Goal: Task Accomplishment & Management: Complete application form

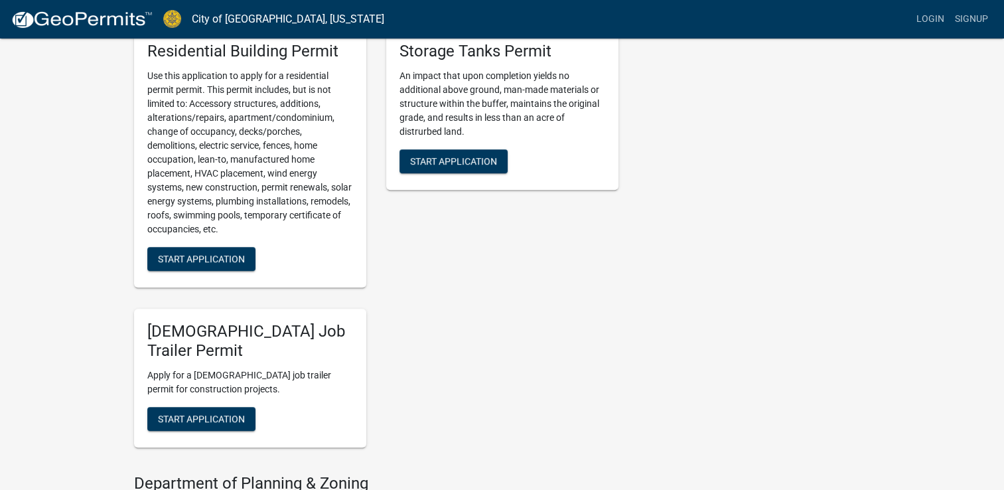
scroll to position [730, 0]
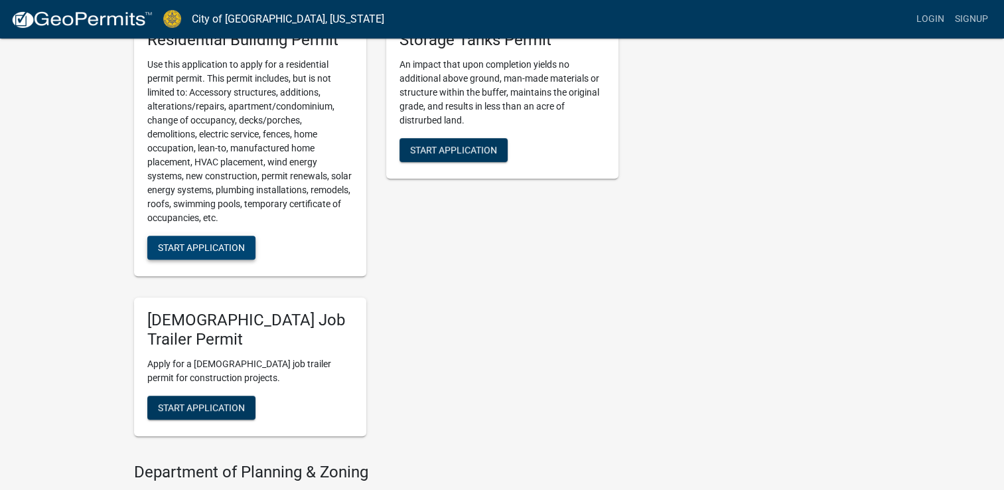
click at [180, 244] on span "Start Application" at bounding box center [201, 246] width 87 height 11
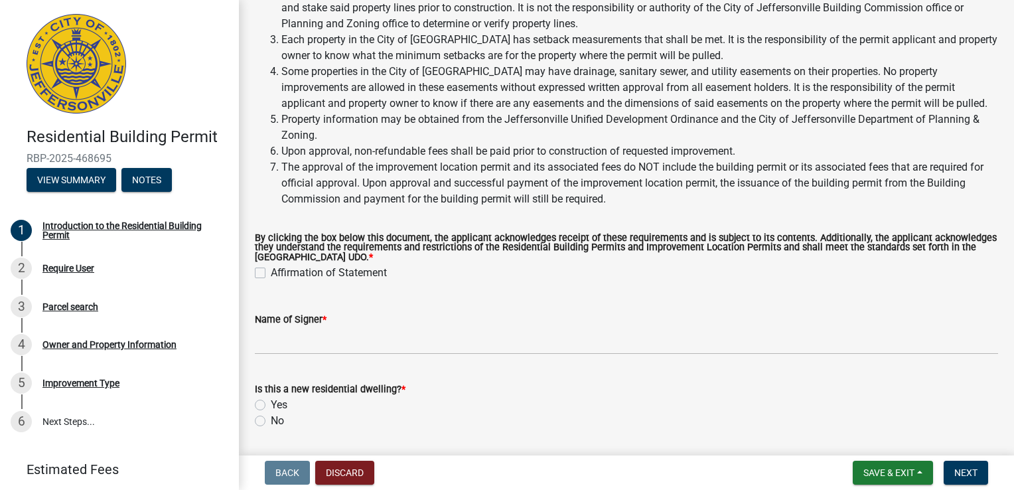
scroll to position [199, 0]
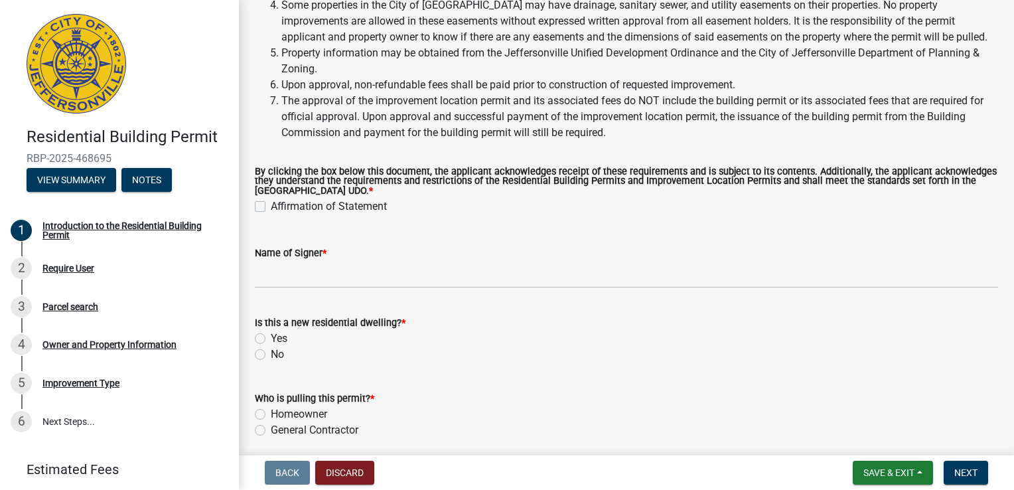
click at [271, 206] on label "Affirmation of Statement" at bounding box center [329, 206] width 116 height 16
click at [271, 206] on input "Affirmation of Statement" at bounding box center [275, 202] width 9 height 9
checkbox input "true"
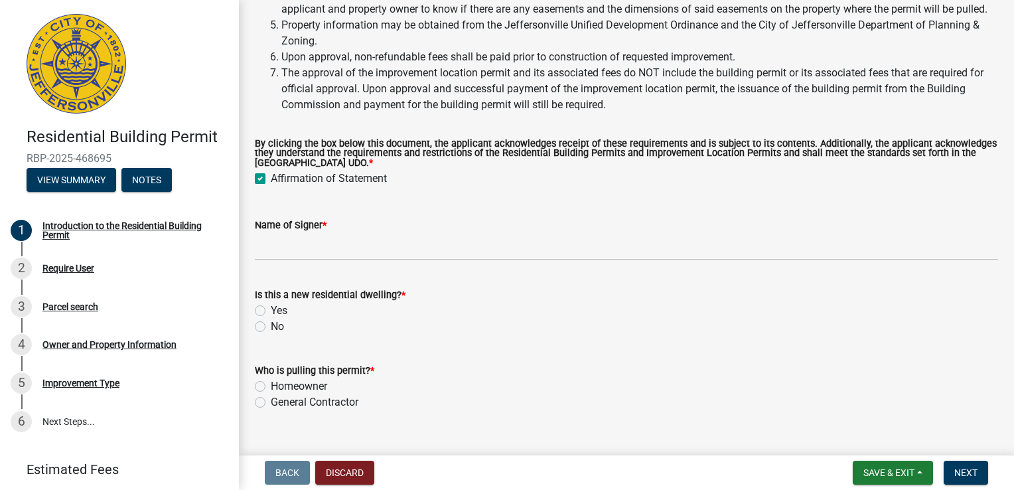
scroll to position [250, 0]
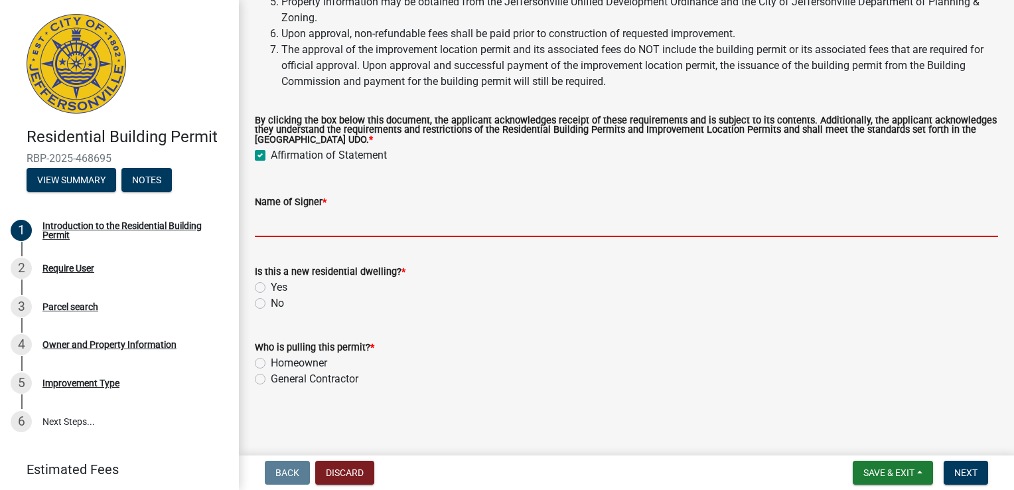
click at [336, 227] on input "Name of Signer *" at bounding box center [626, 223] width 743 height 27
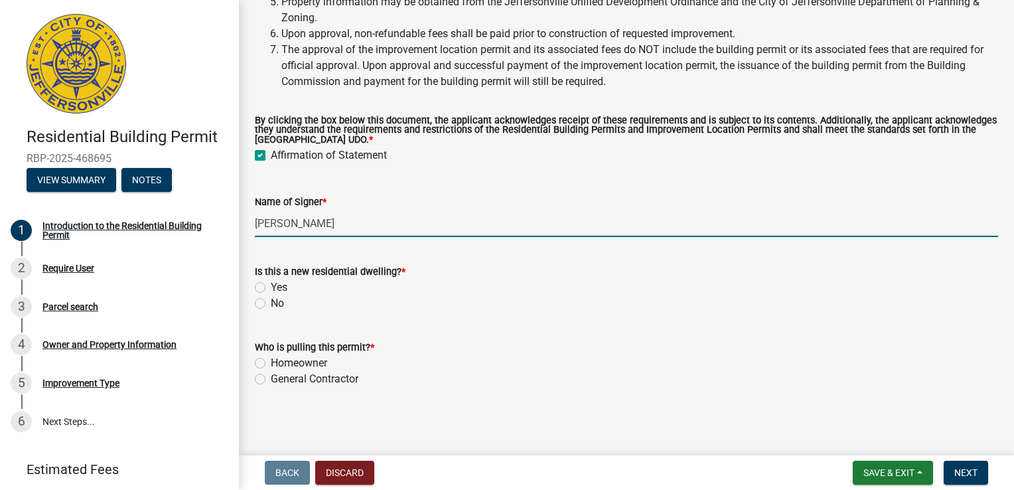
type input "[PERSON_NAME]"
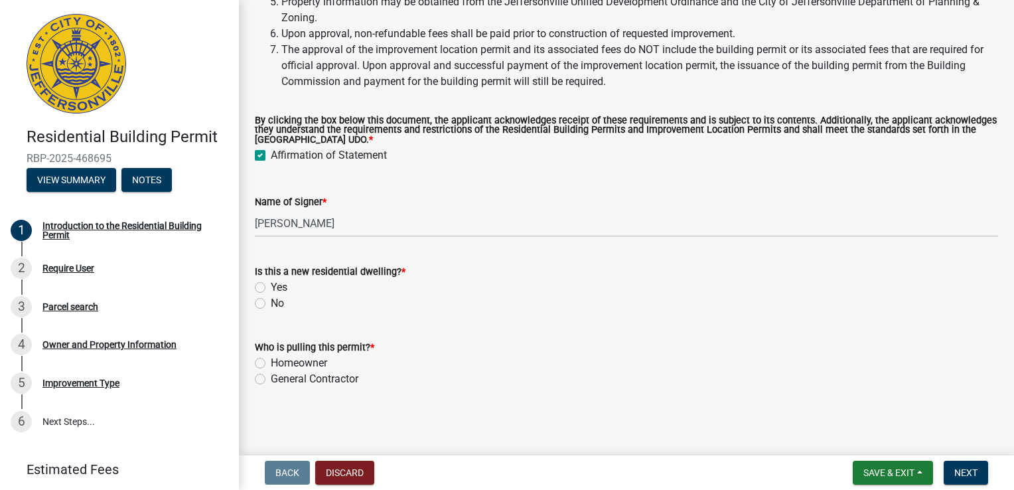
click at [271, 304] on label "No" at bounding box center [277, 303] width 13 height 16
click at [271, 304] on input "No" at bounding box center [275, 299] width 9 height 9
radio input "true"
click at [271, 376] on label "General Contractor" at bounding box center [315, 379] width 88 height 16
click at [271, 376] on input "General Contractor" at bounding box center [275, 375] width 9 height 9
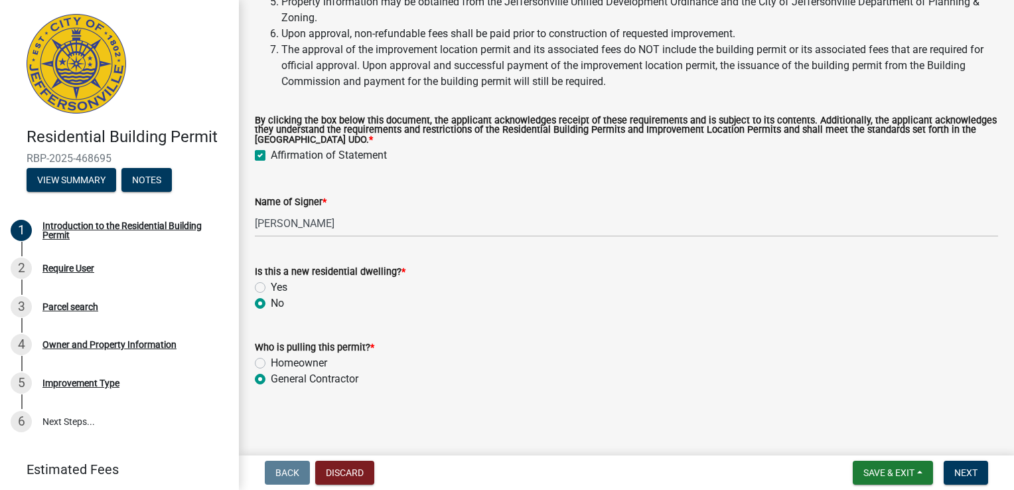
radio input "true"
click at [968, 470] on span "Next" at bounding box center [965, 472] width 23 height 11
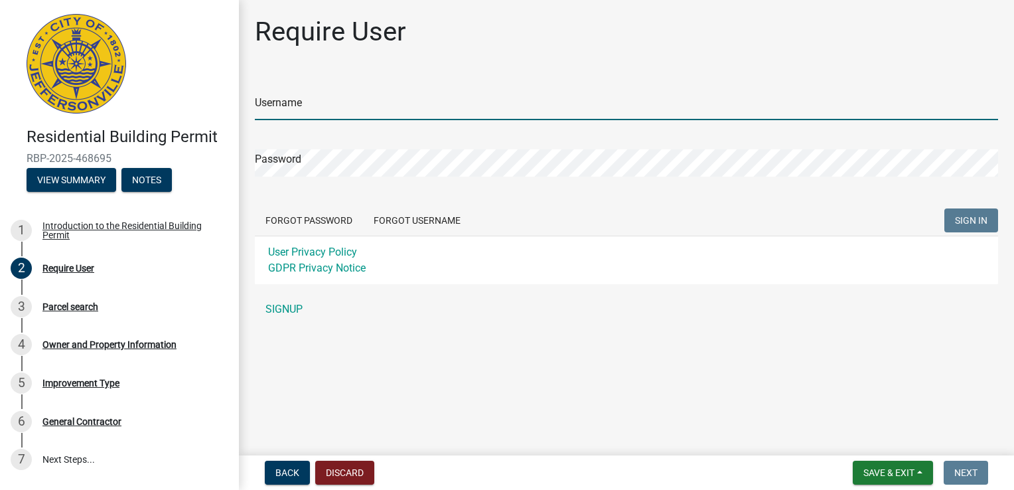
type input "[EMAIL_ADDRESS][DOMAIN_NAME]"
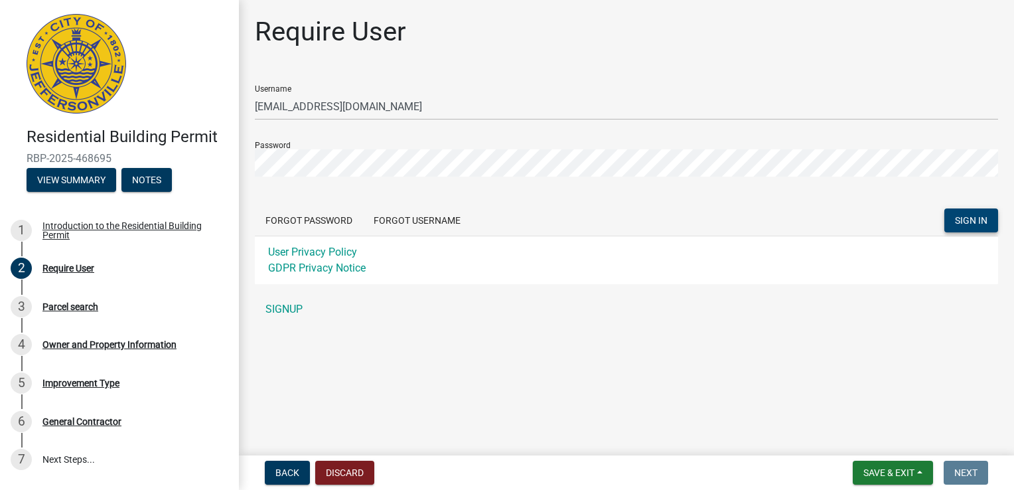
click at [972, 215] on span "SIGN IN" at bounding box center [971, 220] width 33 height 11
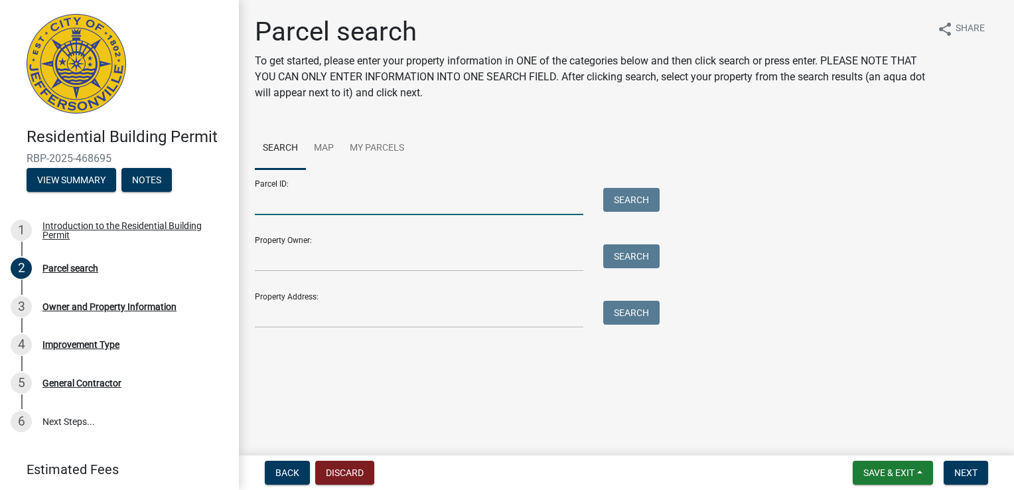
click at [287, 203] on input "Parcel ID:" at bounding box center [419, 201] width 328 height 27
click at [369, 253] on input "Property Owner:" at bounding box center [419, 257] width 328 height 27
click at [470, 208] on input "Parcel ID:" at bounding box center [419, 201] width 328 height 27
click at [372, 266] on input "Property Owner:" at bounding box center [419, 257] width 328 height 27
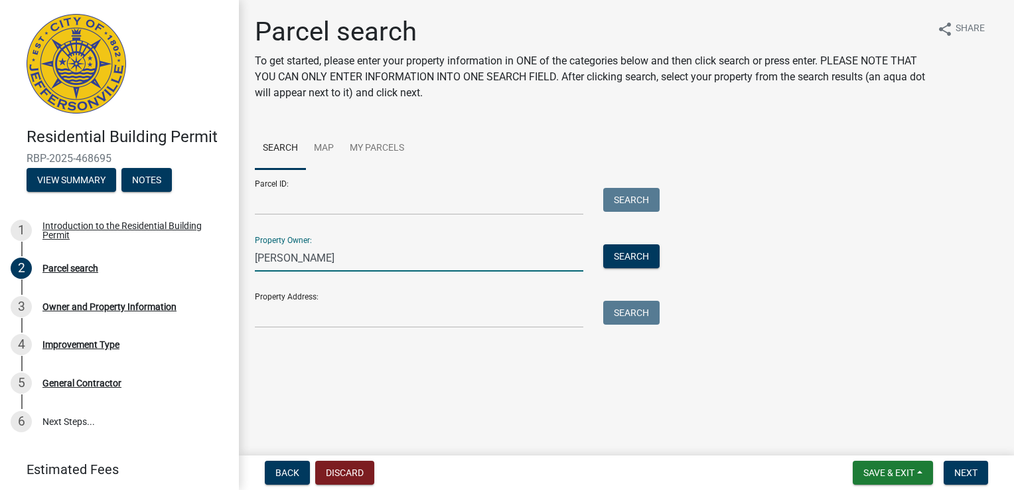
type input "[PERSON_NAME]"
click at [340, 314] on input "Property Address:" at bounding box center [419, 314] width 328 height 27
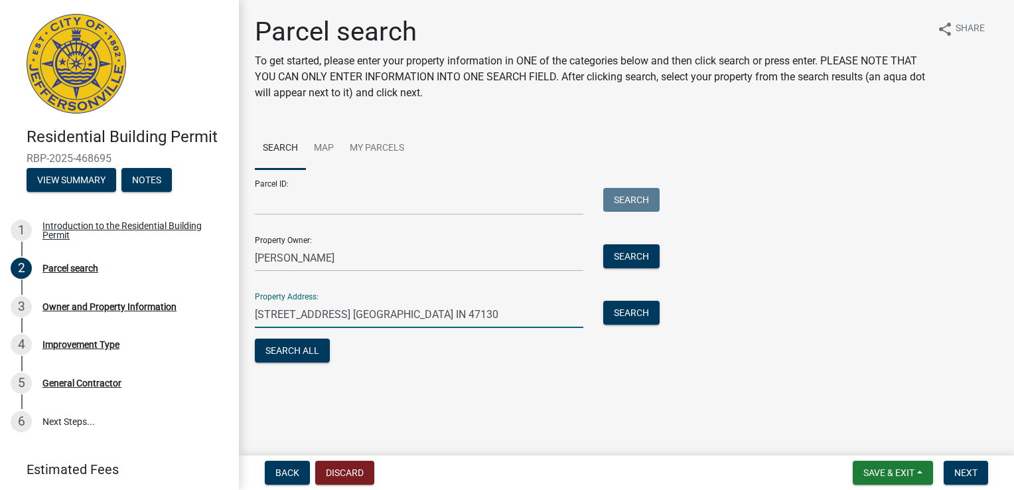
type input "[STREET_ADDRESS] [GEOGRAPHIC_DATA] IN 47130"
click at [437, 370] on div "Parcel search To get started, please enter your property information in ONE of …" at bounding box center [626, 197] width 763 height 362
click at [289, 354] on button "Search All" at bounding box center [292, 350] width 75 height 24
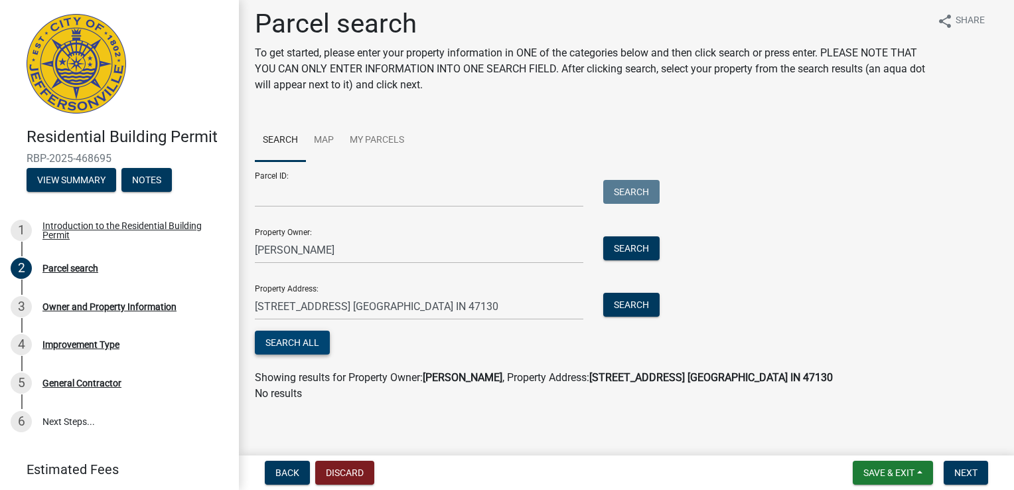
scroll to position [11, 0]
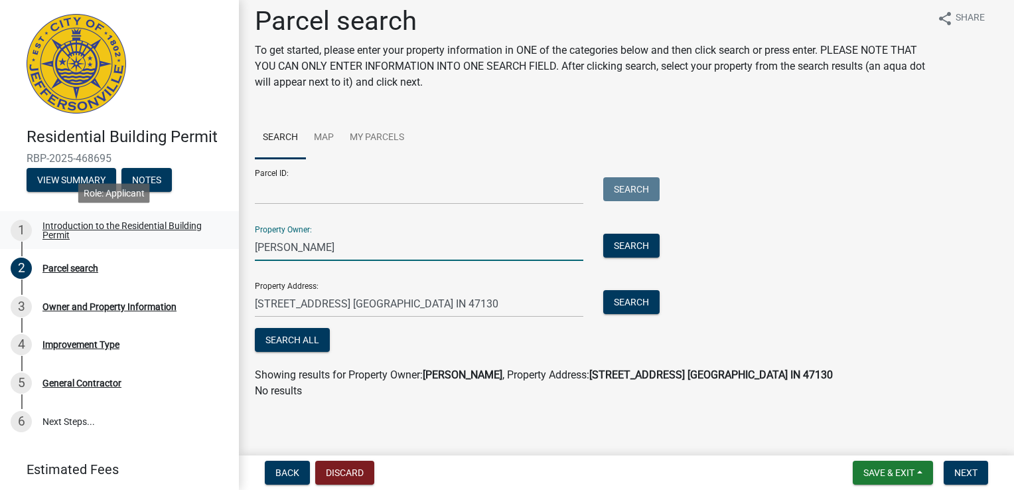
drag, startPoint x: 368, startPoint y: 237, endPoint x: 212, endPoint y: 245, distance: 156.1
click at [212, 245] on div "Residential Building Permit RBP-2025-468695 View Summary Notes 1 Introduction t…" at bounding box center [507, 245] width 1014 height 490
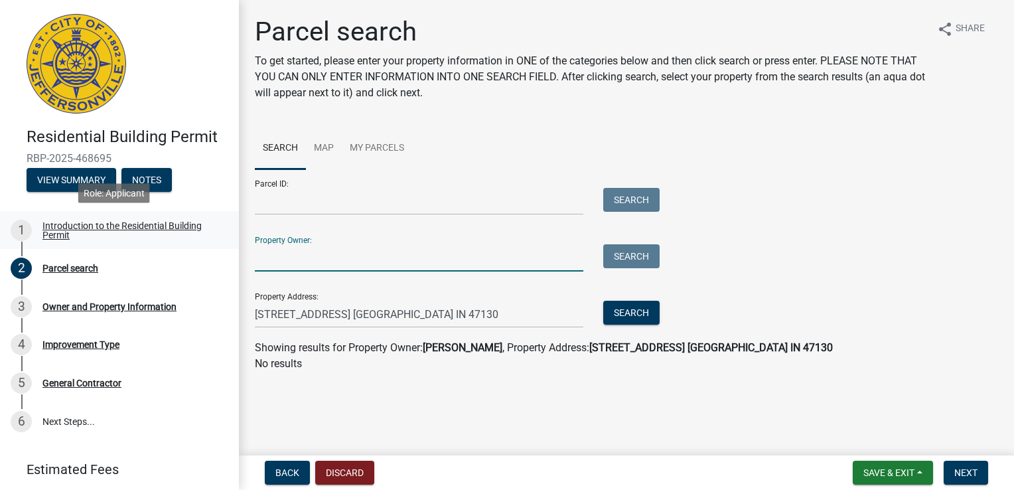
scroll to position [0, 0]
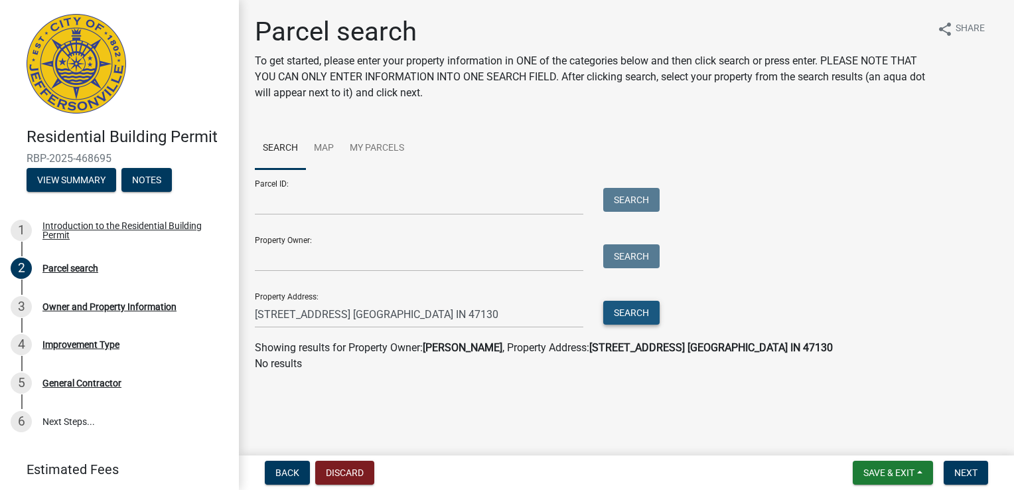
click at [614, 313] on button "Search" at bounding box center [631, 313] width 56 height 24
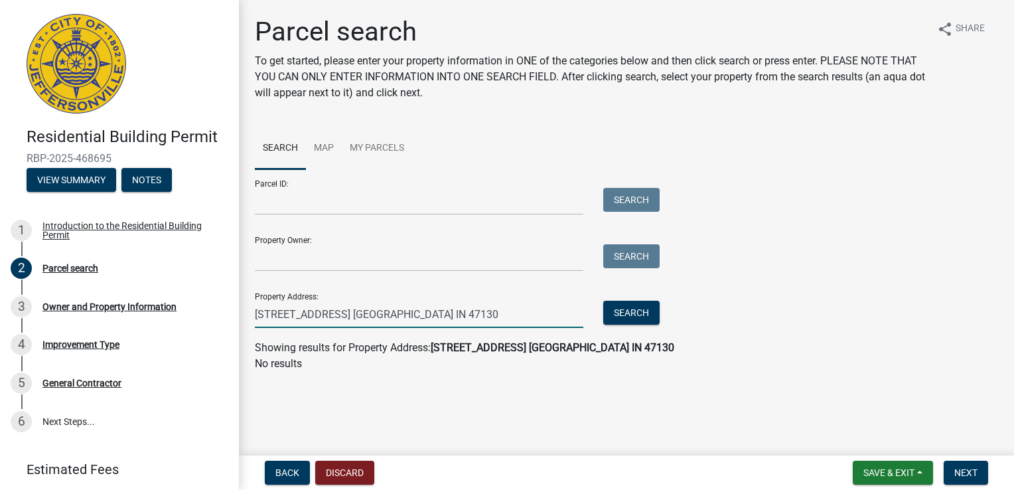
click at [444, 317] on input "[STREET_ADDRESS] [GEOGRAPHIC_DATA] IN 47130" at bounding box center [419, 314] width 328 height 27
click at [669, 352] on div "Showing results for Property Address: [STREET_ADDRESS] [GEOGRAPHIC_DATA] IN 471…" at bounding box center [626, 348] width 743 height 16
click at [628, 317] on button "Search" at bounding box center [631, 313] width 56 height 24
drag, startPoint x: 409, startPoint y: 310, endPoint x: 284, endPoint y: 311, distance: 124.7
click at [284, 311] on input "[STREET_ADDRESS] [GEOGRAPHIC_DATA]" at bounding box center [419, 314] width 328 height 27
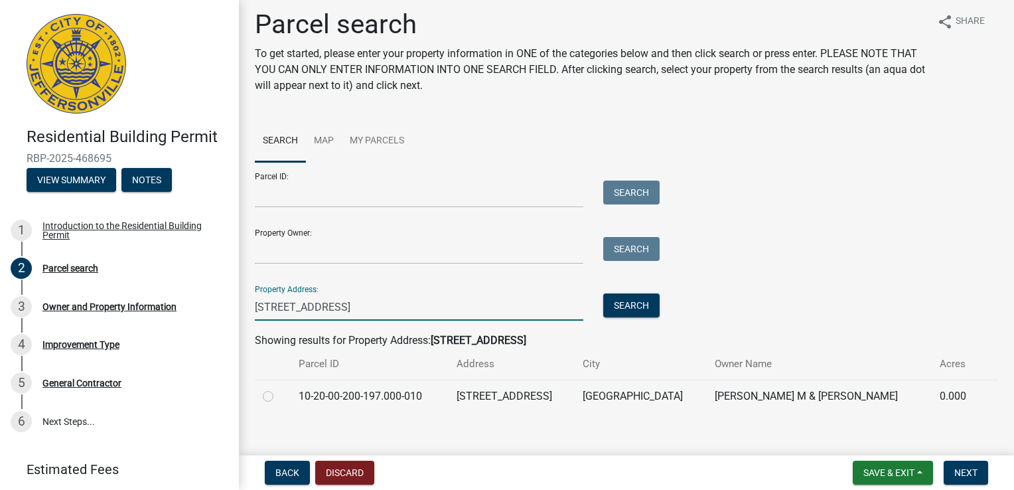
scroll to position [21, 0]
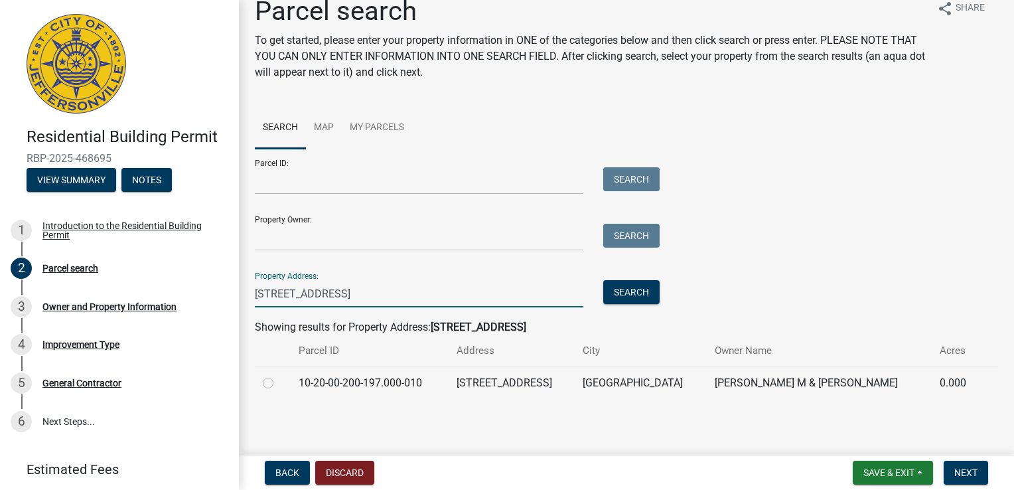
type input "[STREET_ADDRESS]"
click at [512, 383] on td "[STREET_ADDRESS]" at bounding box center [511, 382] width 126 height 33
click at [279, 375] on label at bounding box center [279, 375] width 0 height 0
click at [279, 381] on input "radio" at bounding box center [283, 379] width 9 height 9
radio input "true"
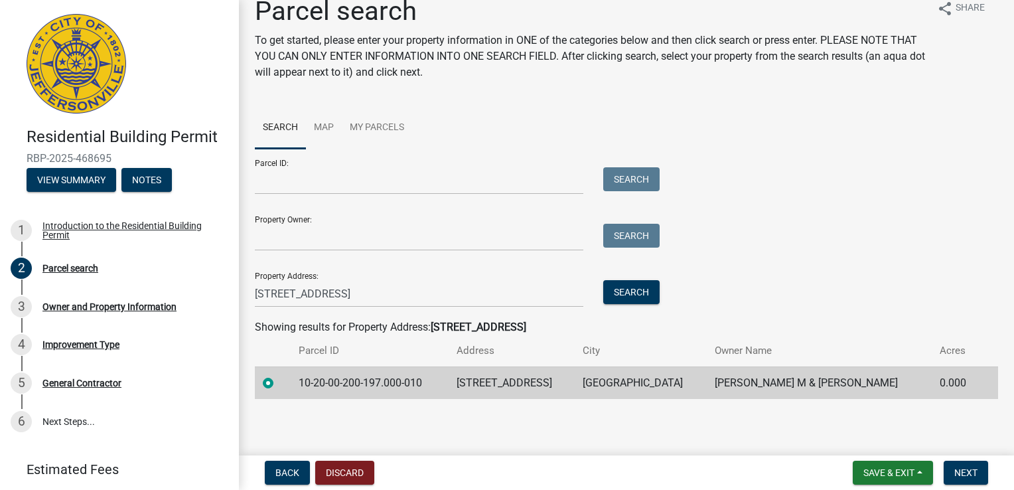
click at [340, 383] on td "10-20-00-200-197.000-010" at bounding box center [370, 382] width 158 height 33
drag, startPoint x: 340, startPoint y: 383, endPoint x: 424, endPoint y: 381, distance: 83.6
click at [424, 381] on td "10-20-00-200-197.000-010" at bounding box center [370, 382] width 158 height 33
drag, startPoint x: 424, startPoint y: 381, endPoint x: 274, endPoint y: 381, distance: 149.9
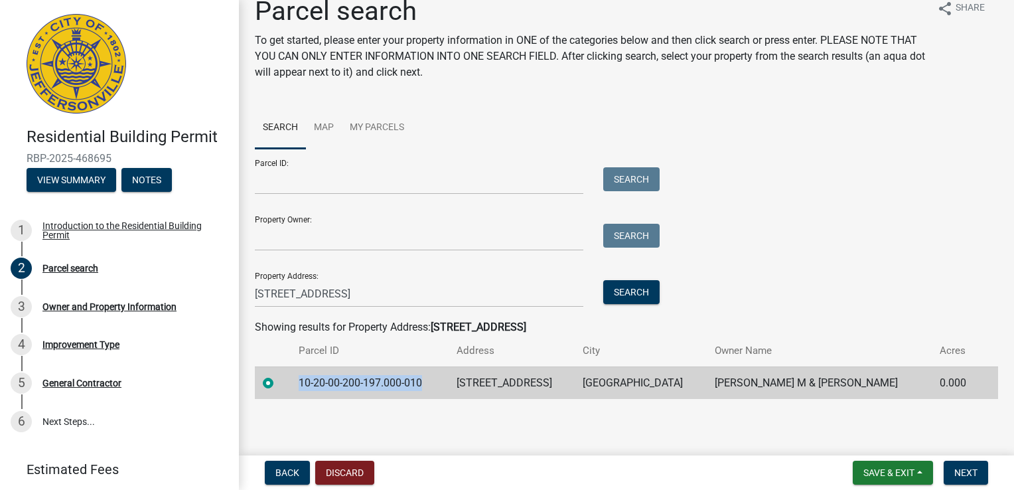
click at [274, 381] on tr "10-20-00-200-197.000-010 [STREET_ADDRESS][GEOGRAPHIC_DATA] [PERSON_NAME] M & [P…" at bounding box center [626, 382] width 743 height 33
drag, startPoint x: 274, startPoint y: 381, endPoint x: 372, endPoint y: 386, distance: 97.6
copy td "10-20-00-200-197.000-010"
paste input "10-20-00-200-197.000-010"
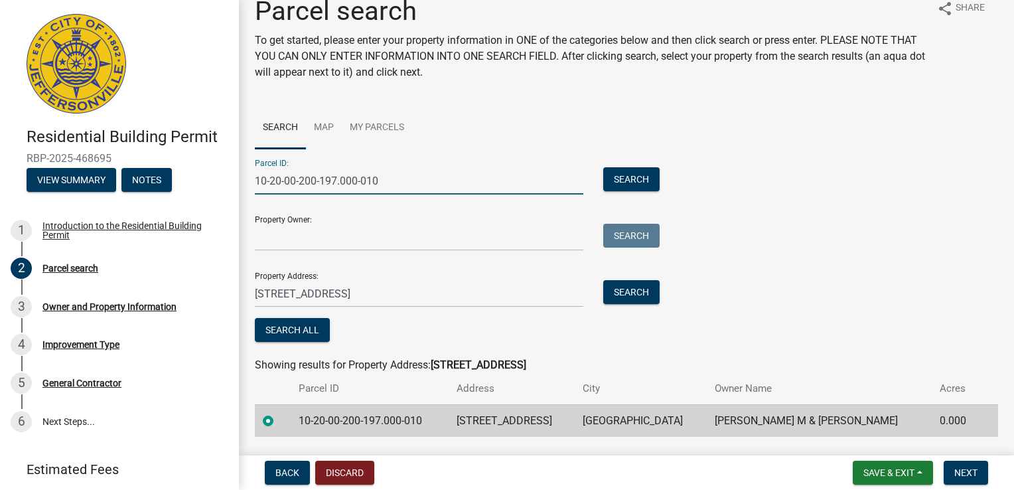
type input "10-20-00-200-197.000-010"
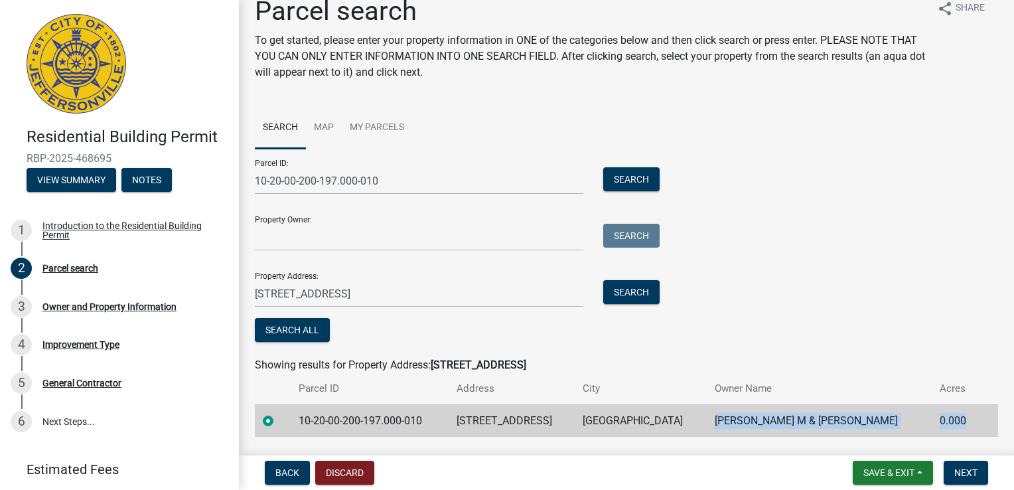
drag, startPoint x: 735, startPoint y: 425, endPoint x: 952, endPoint y: 433, distance: 217.1
click at [952, 433] on tr "10-20-00-200-197.000-010 [STREET_ADDRESS][GEOGRAPHIC_DATA] [PERSON_NAME] M & [P…" at bounding box center [626, 420] width 743 height 33
drag, startPoint x: 952, startPoint y: 433, endPoint x: 915, endPoint y: 423, distance: 38.5
click at [915, 423] on td "[PERSON_NAME] M & [PERSON_NAME]" at bounding box center [820, 420] width 226 height 33
click at [947, 421] on td "0.000" at bounding box center [955, 420] width 48 height 33
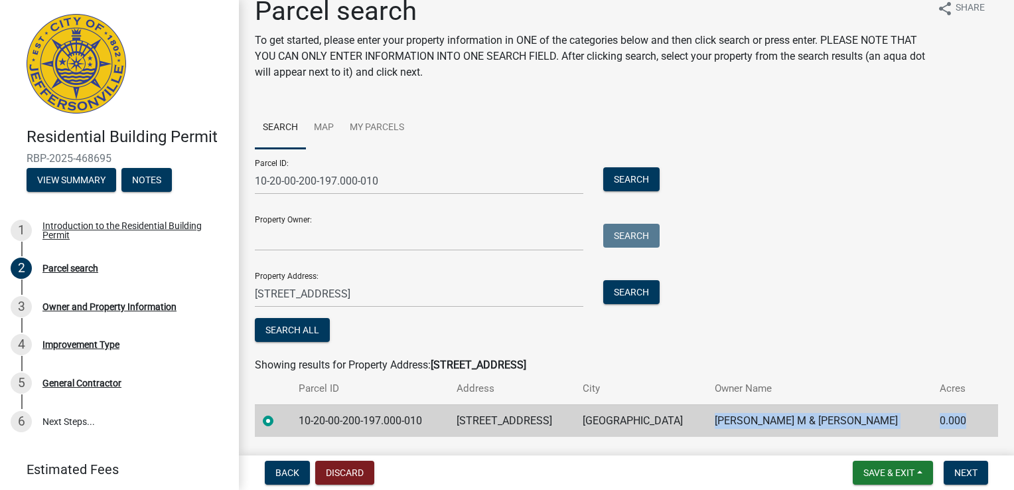
drag, startPoint x: 897, startPoint y: 421, endPoint x: 734, endPoint y: 425, distance: 162.6
click at [734, 425] on td "[PERSON_NAME] M & [PERSON_NAME]" at bounding box center [820, 420] width 226 height 33
drag, startPoint x: 734, startPoint y: 425, endPoint x: 783, endPoint y: 421, distance: 49.3
copy td "[PERSON_NAME] M & [PERSON_NAME]"
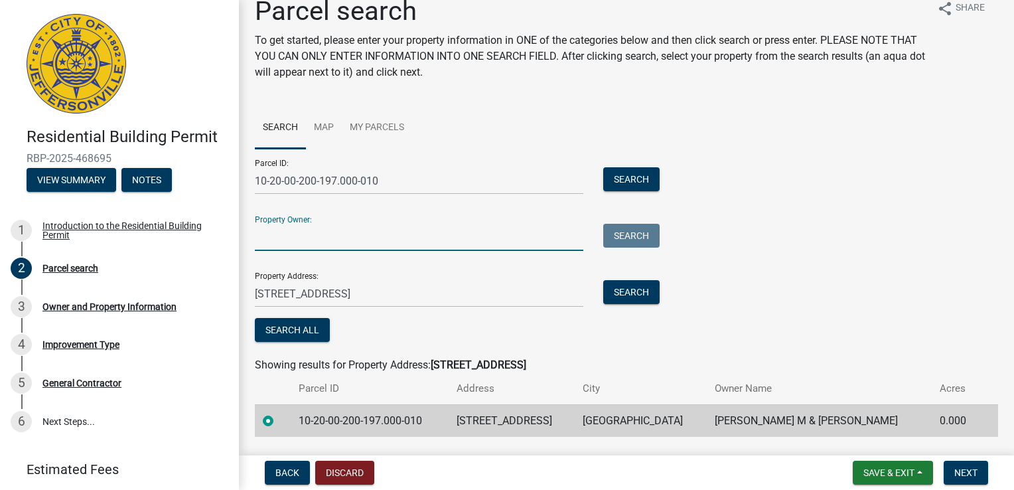
paste input "[PERSON_NAME] M & [PERSON_NAME]"
type input "[PERSON_NAME] M & [PERSON_NAME]"
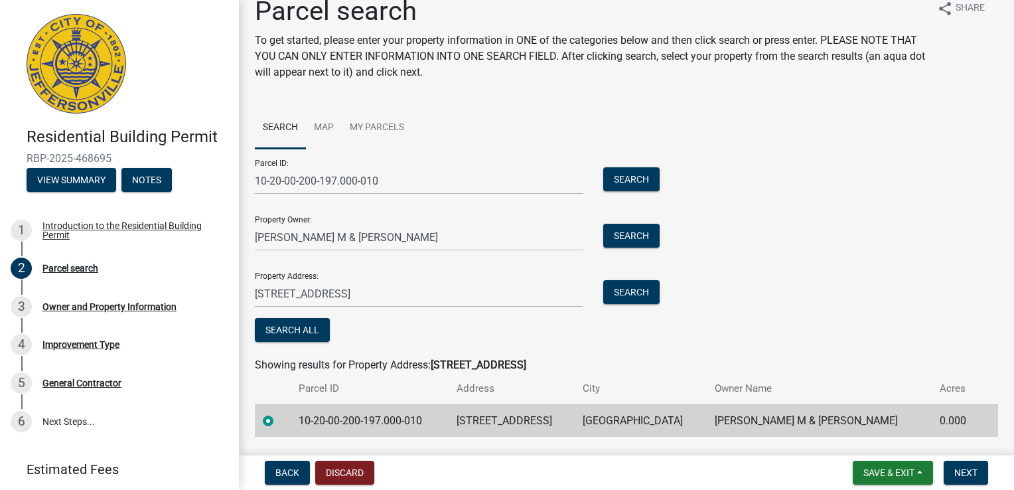
drag, startPoint x: 590, startPoint y: 422, endPoint x: 448, endPoint y: 417, distance: 142.7
click at [448, 417] on td "[STREET_ADDRESS]" at bounding box center [511, 420] width 126 height 33
drag, startPoint x: 448, startPoint y: 417, endPoint x: 503, endPoint y: 421, distance: 55.3
copy td "[STREET_ADDRESS]"
click at [360, 301] on input "[STREET_ADDRESS]" at bounding box center [419, 293] width 328 height 27
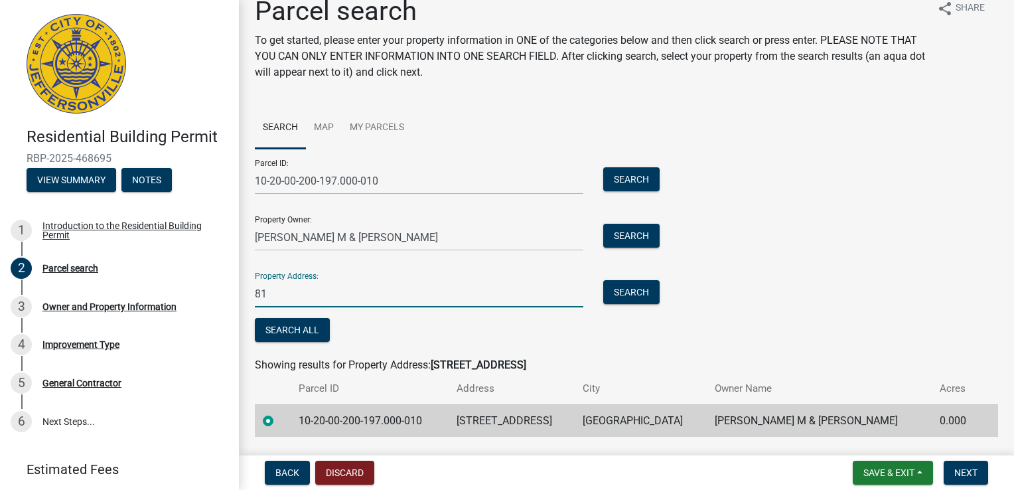
type input "8"
paste input "[STREET_ADDRESS]"
type input "[STREET_ADDRESS]"
click at [961, 476] on span "Next" at bounding box center [965, 472] width 23 height 11
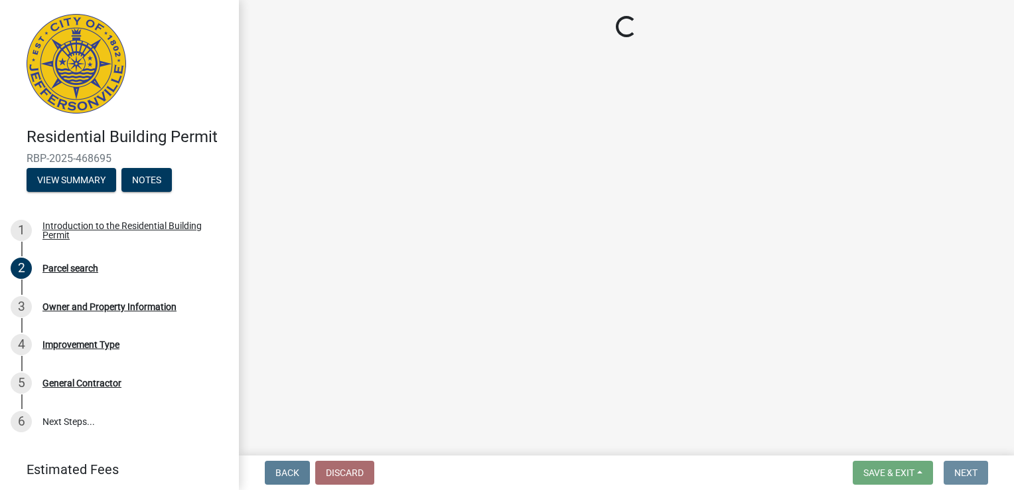
scroll to position [0, 0]
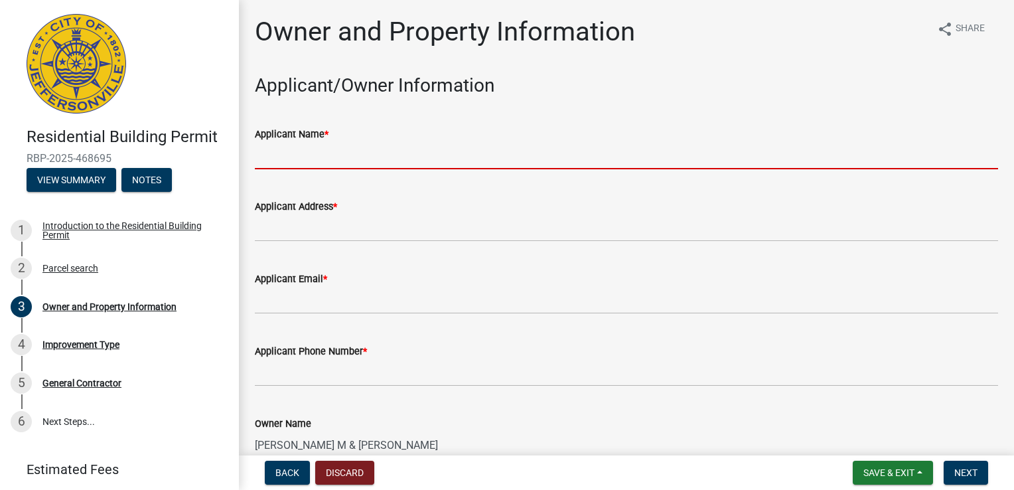
click at [389, 153] on input "Applicant Name *" at bounding box center [626, 155] width 743 height 27
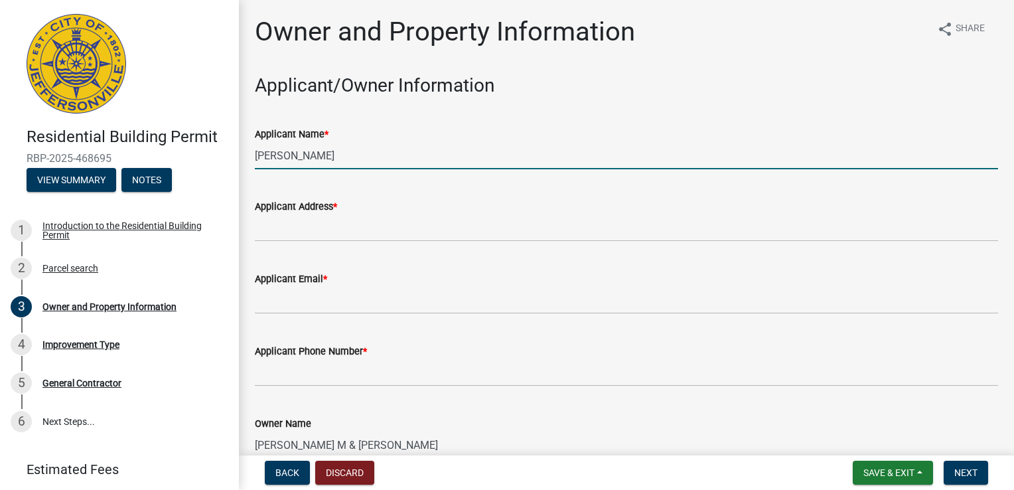
type input "[PERSON_NAME]"
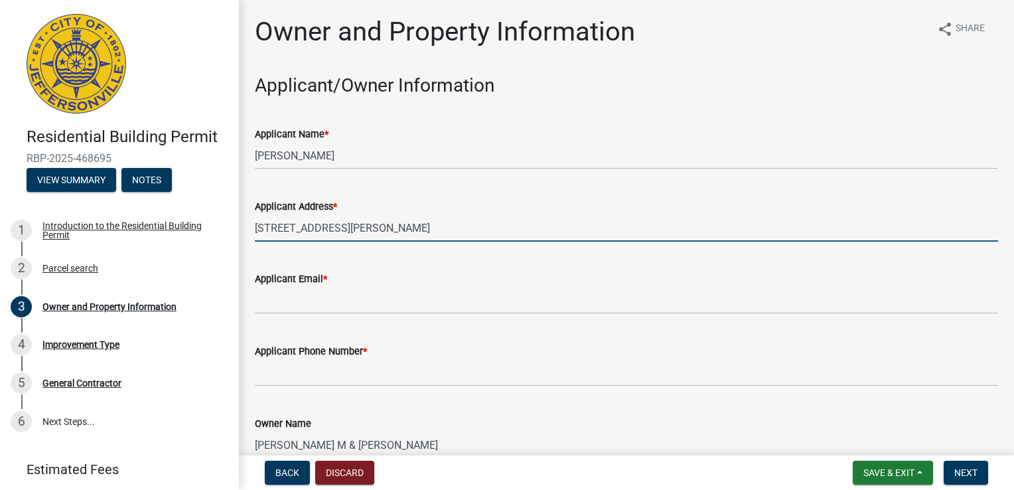
type input "[STREET_ADDRESS][PERSON_NAME]"
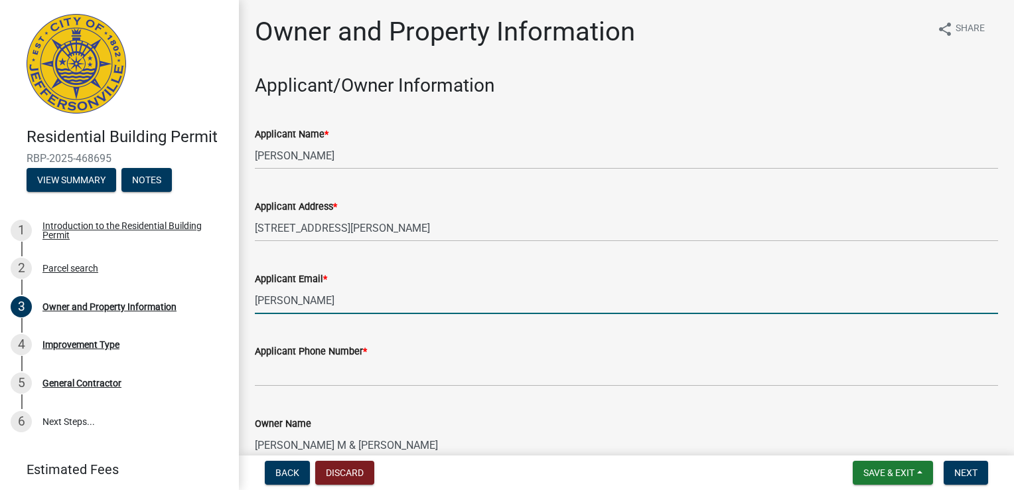
scroll to position [66, 0]
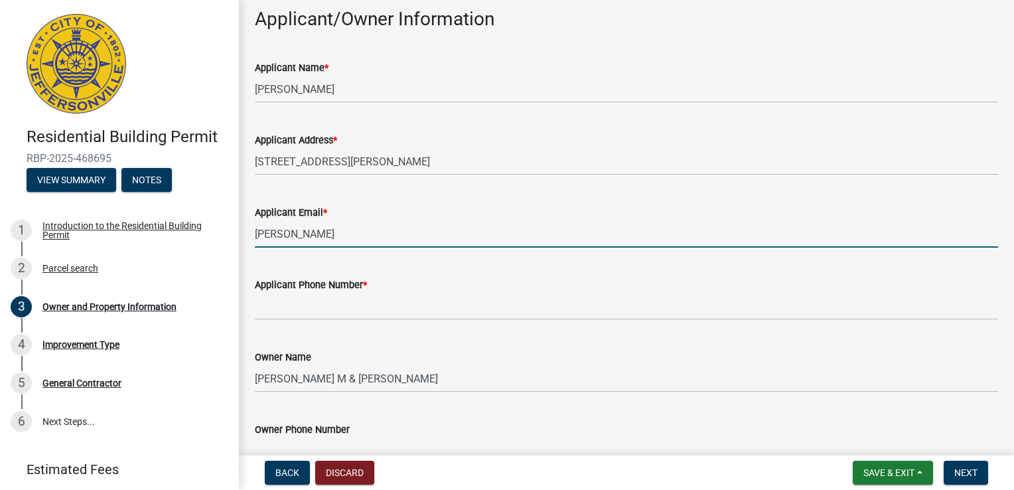
type input "[EMAIL_ADDRESS][DOMAIN_NAME]"
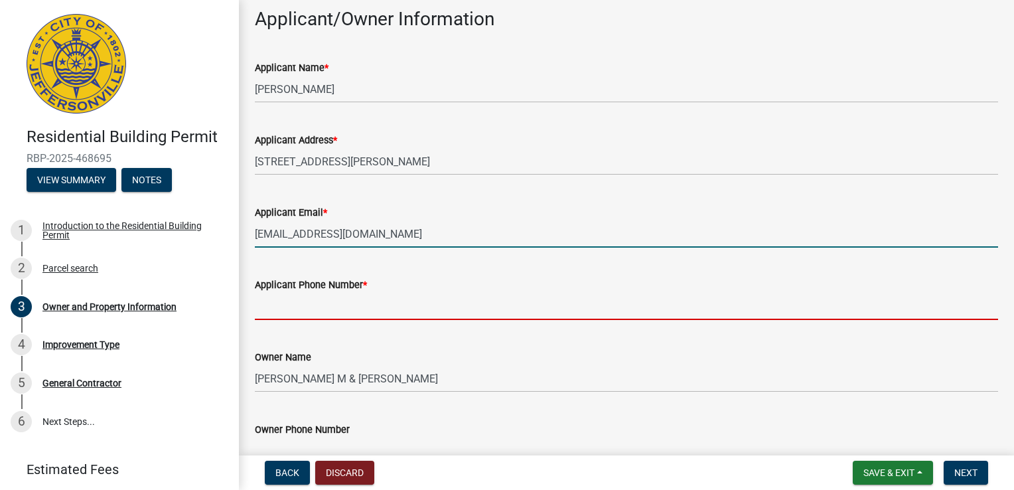
type input "5027736810"
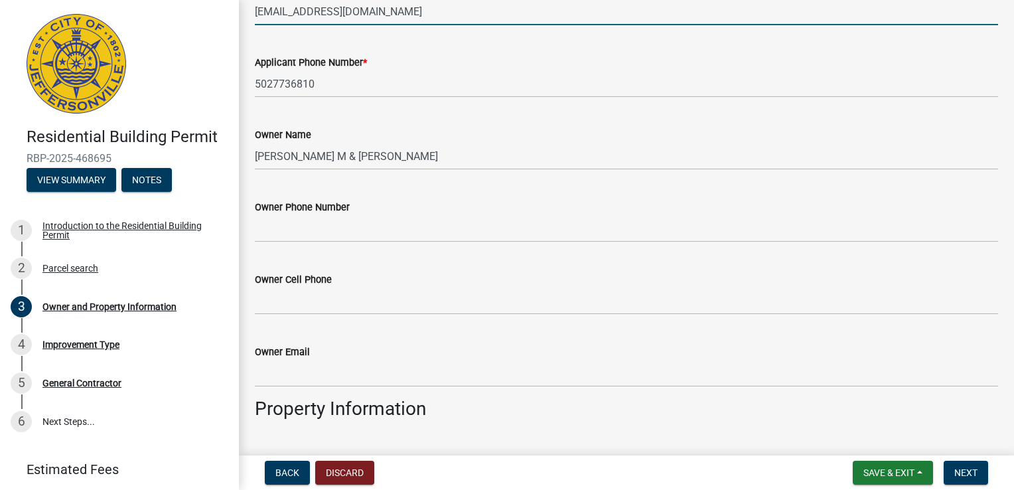
scroll to position [332, 0]
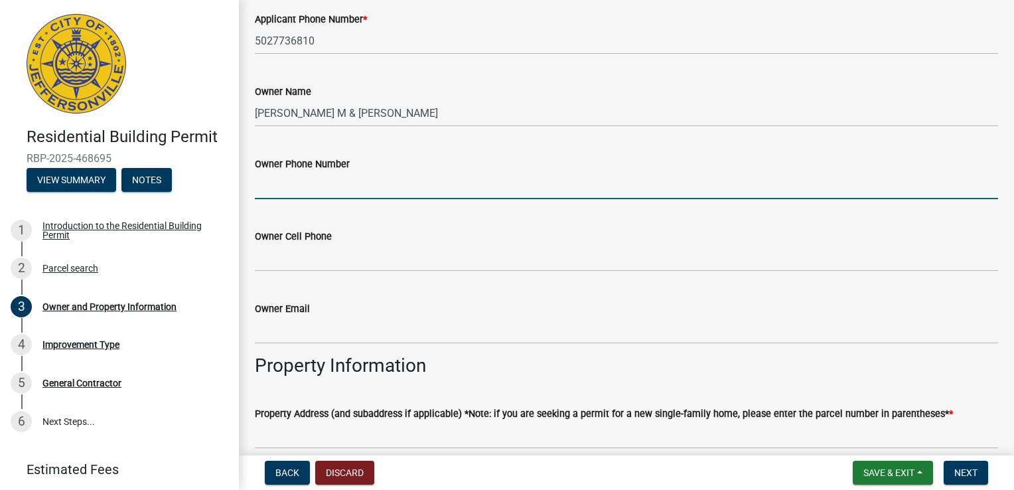
click at [287, 182] on input "Owner Phone Number" at bounding box center [626, 185] width 743 height 27
drag, startPoint x: 328, startPoint y: 187, endPoint x: 222, endPoint y: 184, distance: 106.2
click at [222, 184] on div "Residential Building Permit RBP-2025-468695 View Summary Notes 1 Introduction t…" at bounding box center [507, 245] width 1014 height 490
type input "5022101629"
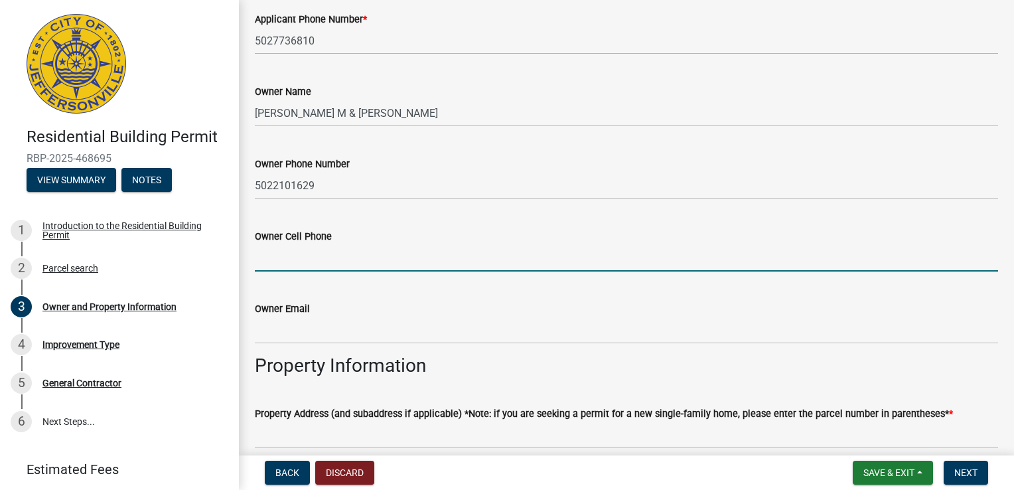
click at [321, 257] on input "Owner Cell Phone" at bounding box center [626, 257] width 743 height 27
paste input "5022101629"
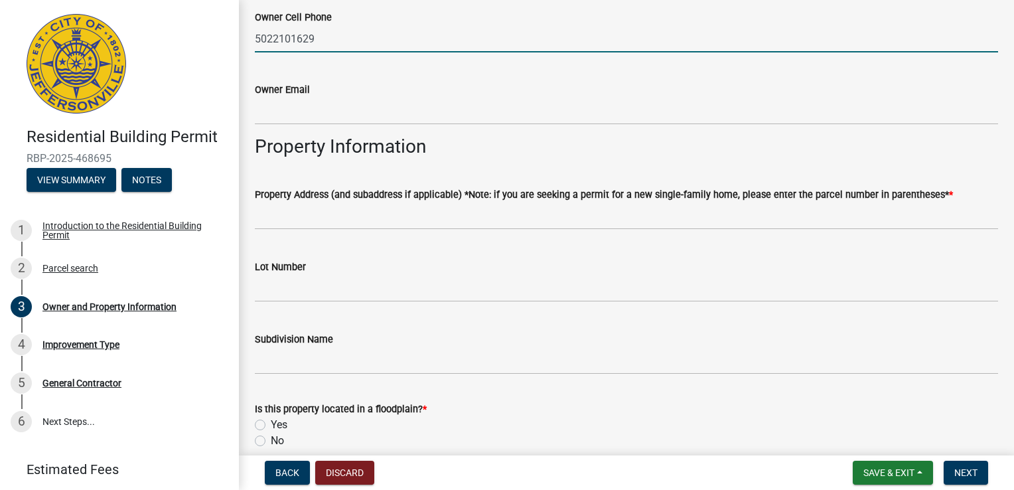
scroll to position [531, 0]
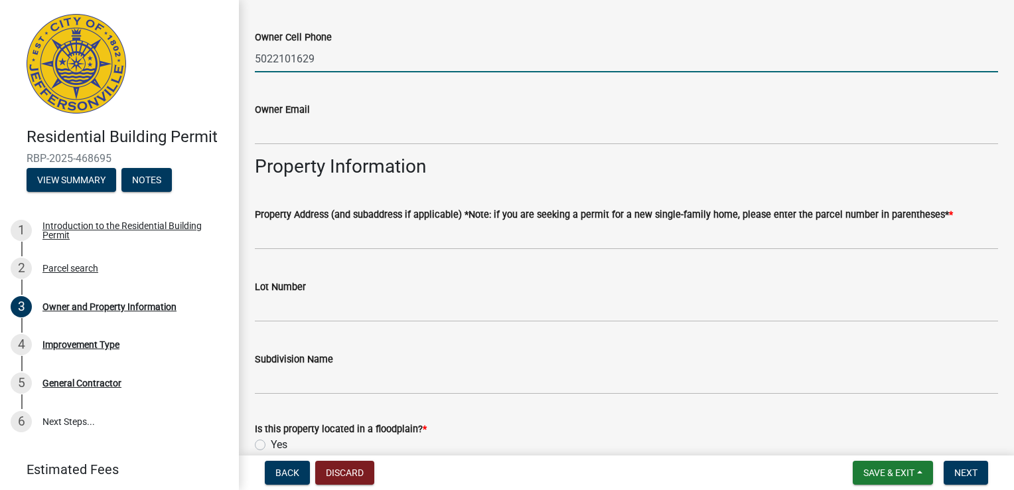
type input "5022101629"
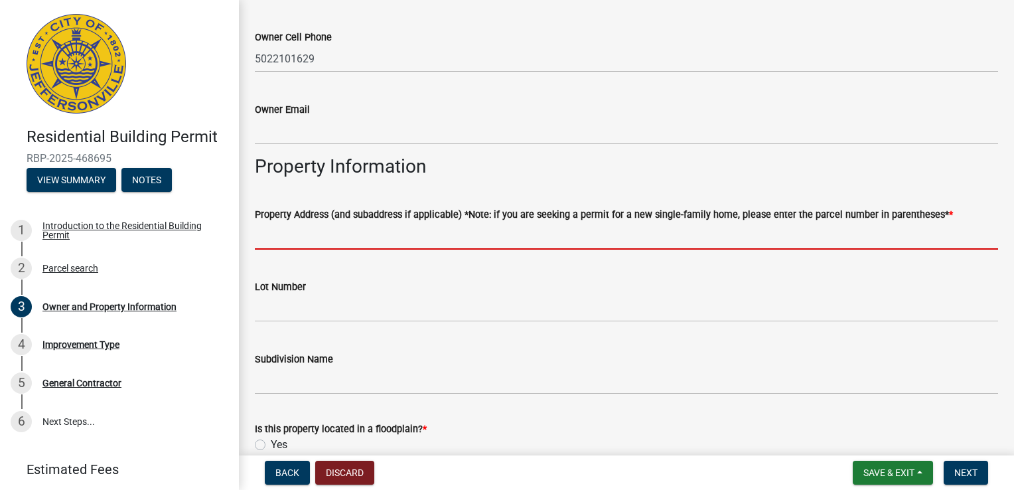
click at [352, 237] on input "Property Address (and subaddress if applicable) *Note: if you are seeking a per…" at bounding box center [626, 235] width 743 height 27
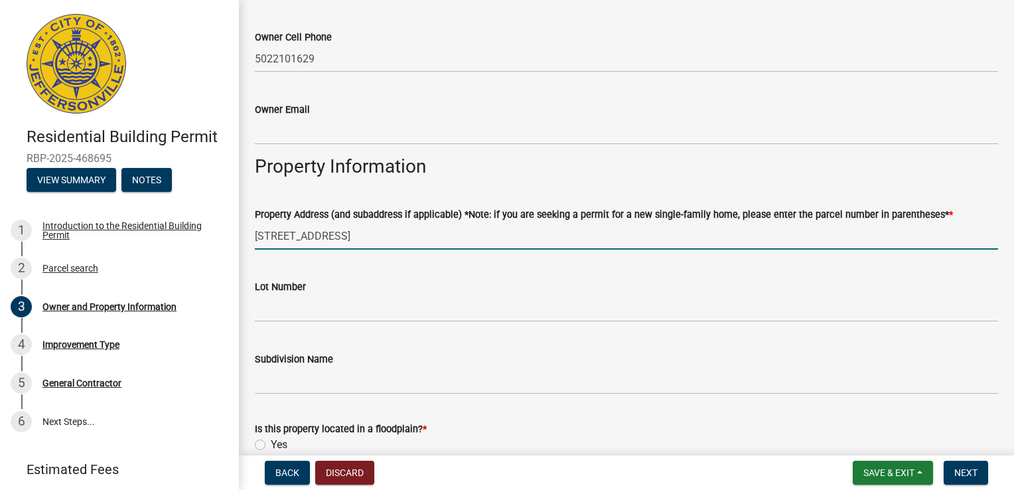
type input "[STREET_ADDRESS]"
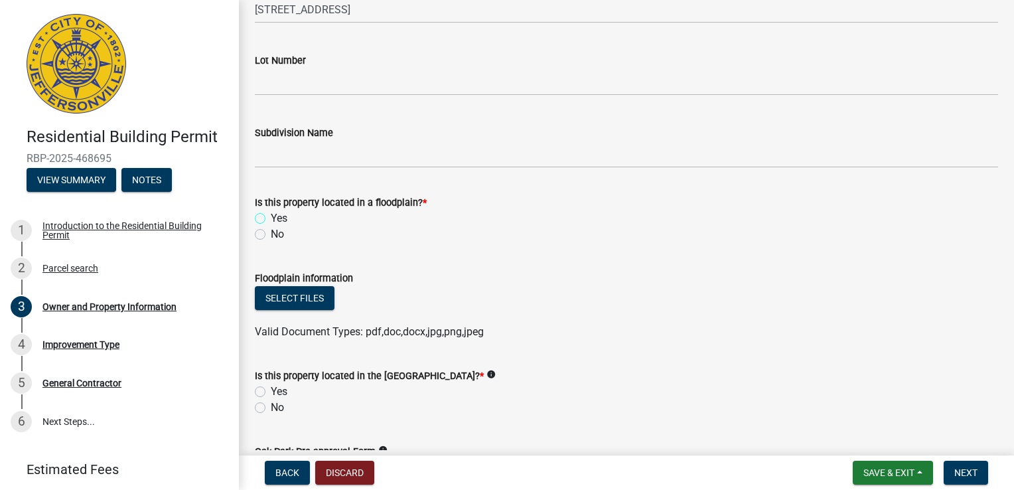
scroll to position [862, 0]
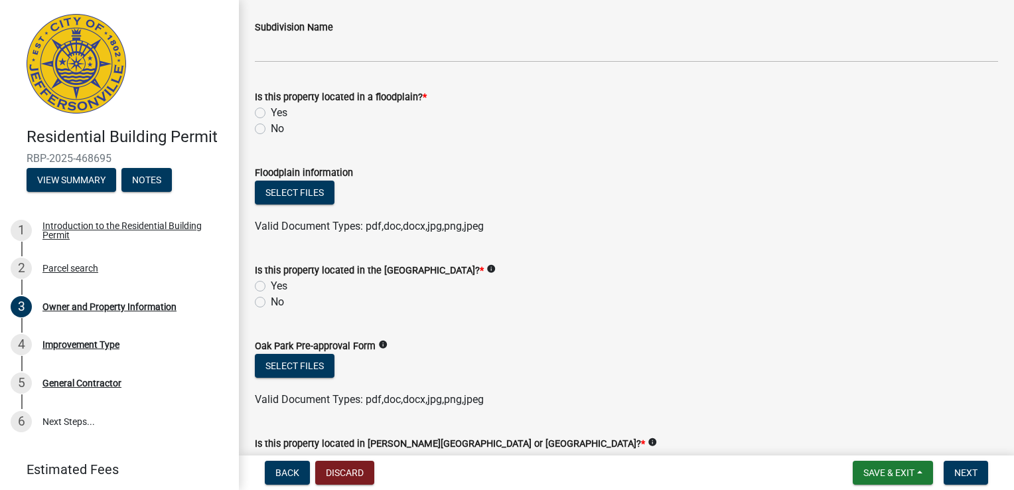
click at [271, 132] on label "No" at bounding box center [277, 129] width 13 height 16
click at [271, 129] on input "No" at bounding box center [275, 125] width 9 height 9
radio input "true"
click at [271, 303] on label "No" at bounding box center [277, 302] width 13 height 16
click at [271, 303] on input "No" at bounding box center [275, 298] width 9 height 9
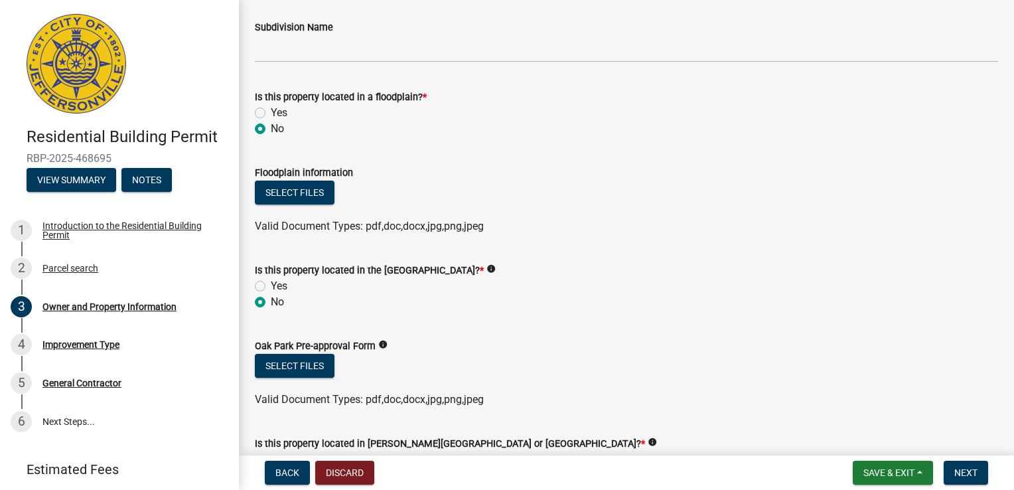
radio input "true"
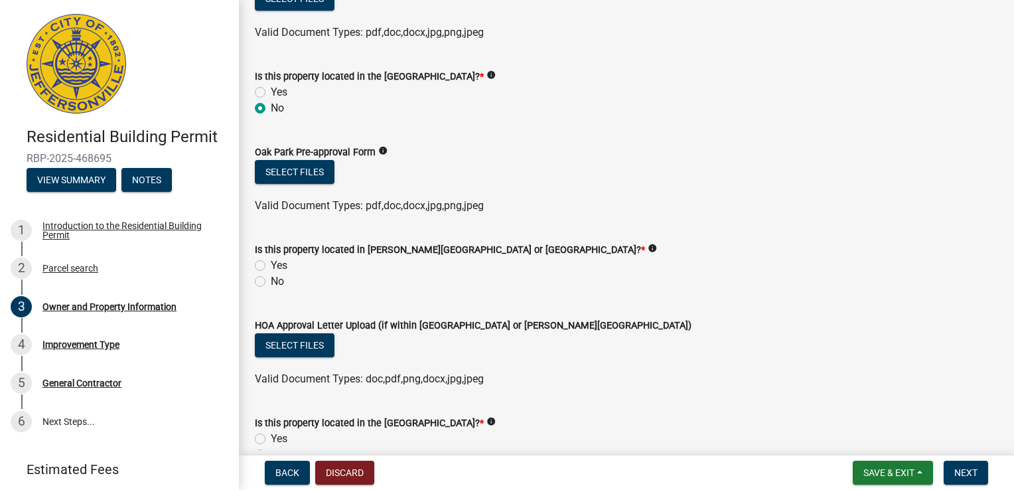
scroll to position [1128, 0]
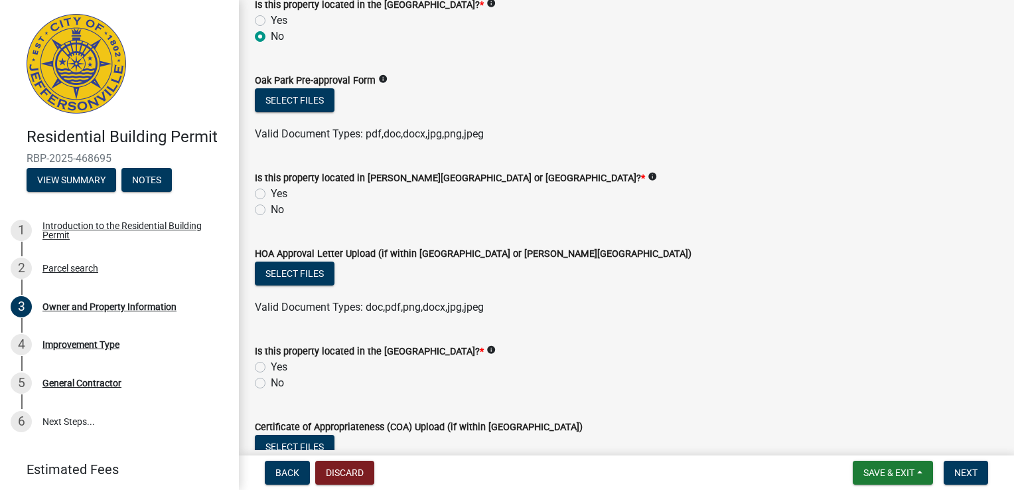
click at [271, 213] on label "No" at bounding box center [277, 210] width 13 height 16
click at [271, 210] on input "No" at bounding box center [275, 206] width 9 height 9
radio input "true"
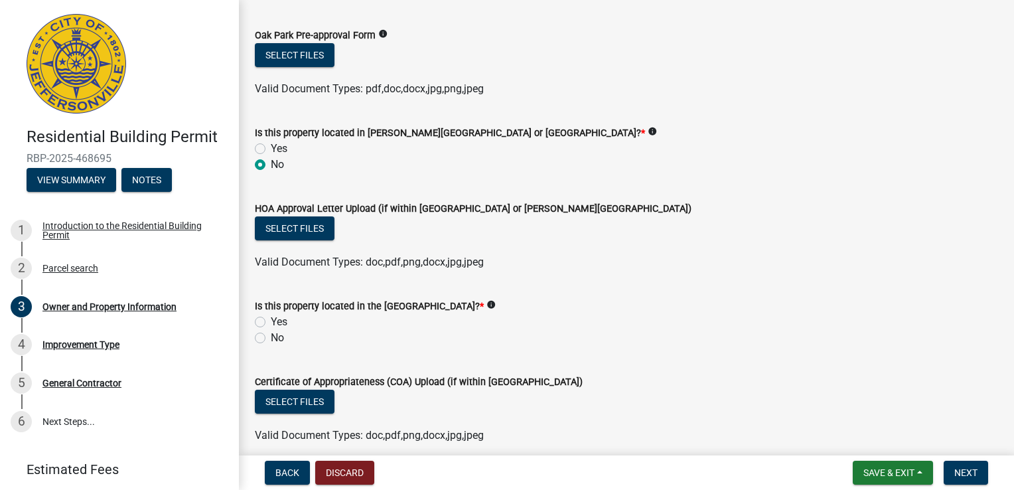
scroll to position [1194, 0]
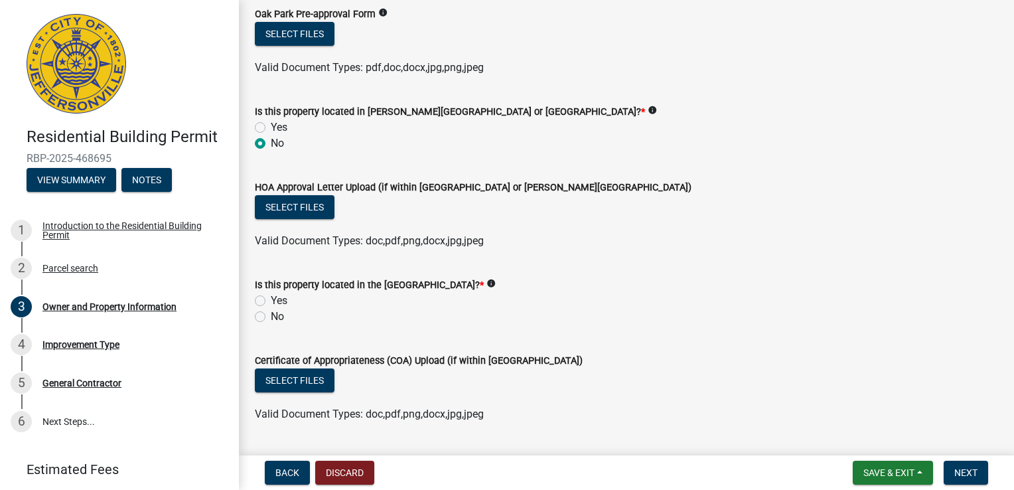
drag, startPoint x: 262, startPoint y: 317, endPoint x: 300, endPoint y: 314, distance: 38.0
click at [271, 317] on label "No" at bounding box center [277, 316] width 13 height 16
click at [271, 317] on input "No" at bounding box center [275, 312] width 9 height 9
radio input "true"
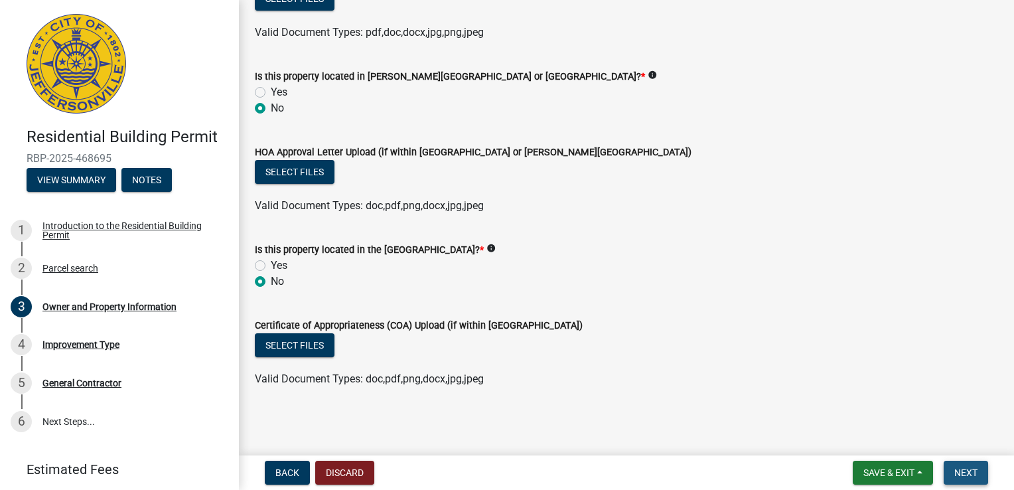
click at [963, 472] on span "Next" at bounding box center [965, 472] width 23 height 11
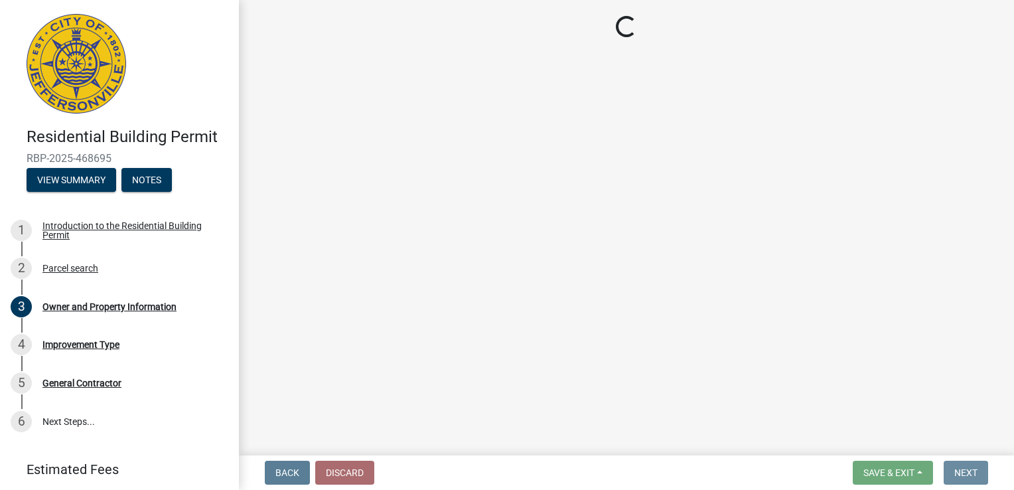
scroll to position [0, 0]
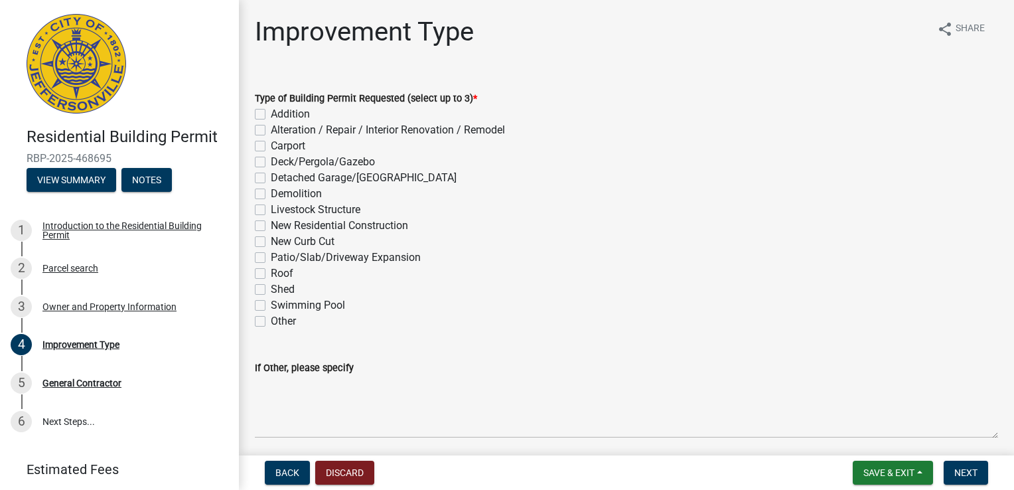
click at [271, 131] on label "Alteration / Repair / Interior Renovation / Remodel" at bounding box center [388, 130] width 234 height 16
click at [271, 131] on input "Alteration / Repair / Interior Renovation / Remodel" at bounding box center [275, 126] width 9 height 9
checkbox input "true"
checkbox input "false"
checkbox input "true"
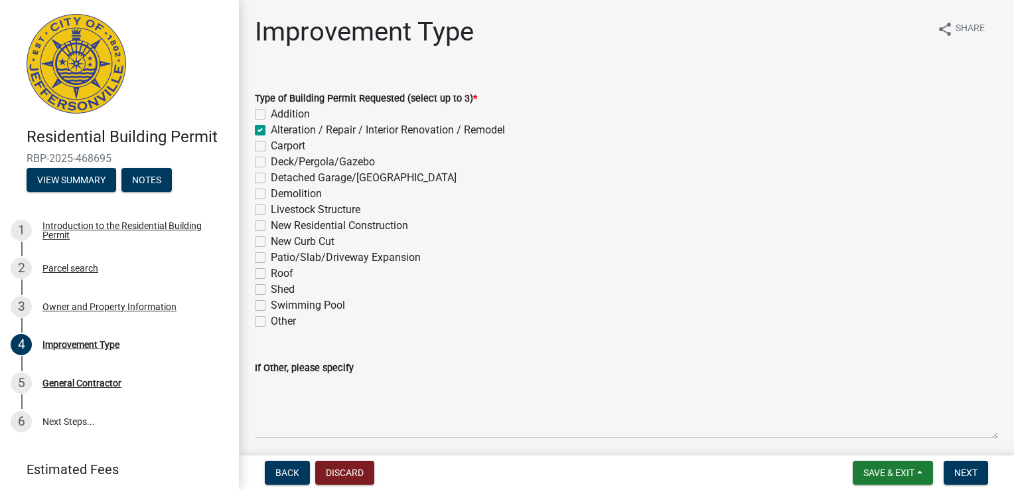
checkbox input "false"
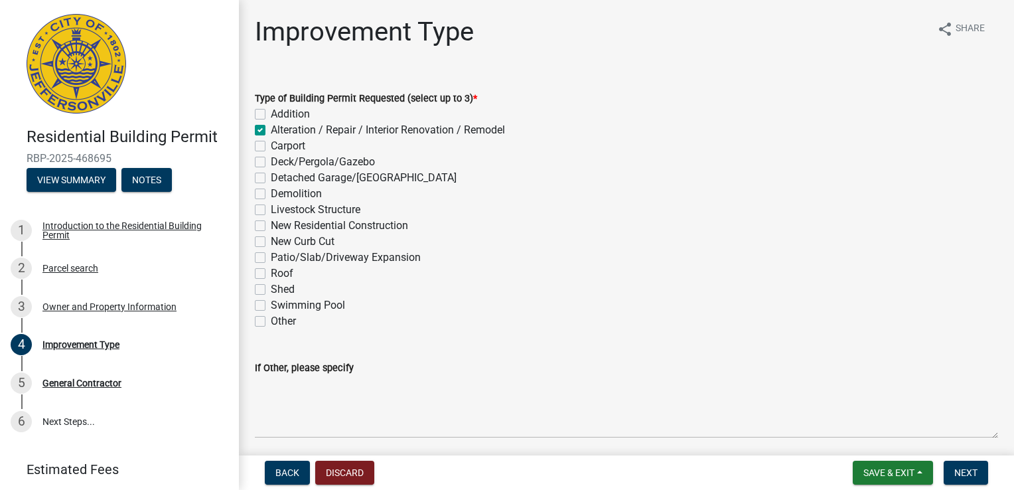
checkbox input "false"
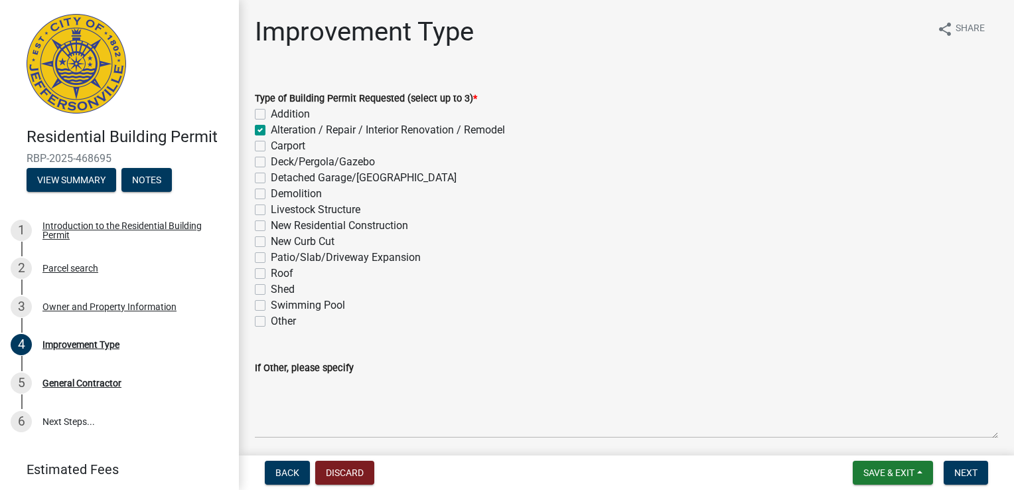
checkbox input "false"
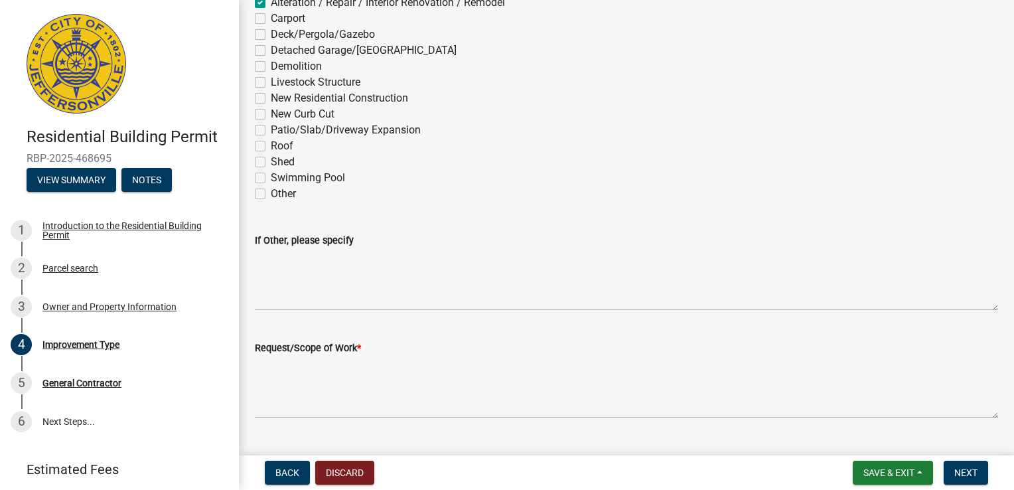
scroll to position [230, 0]
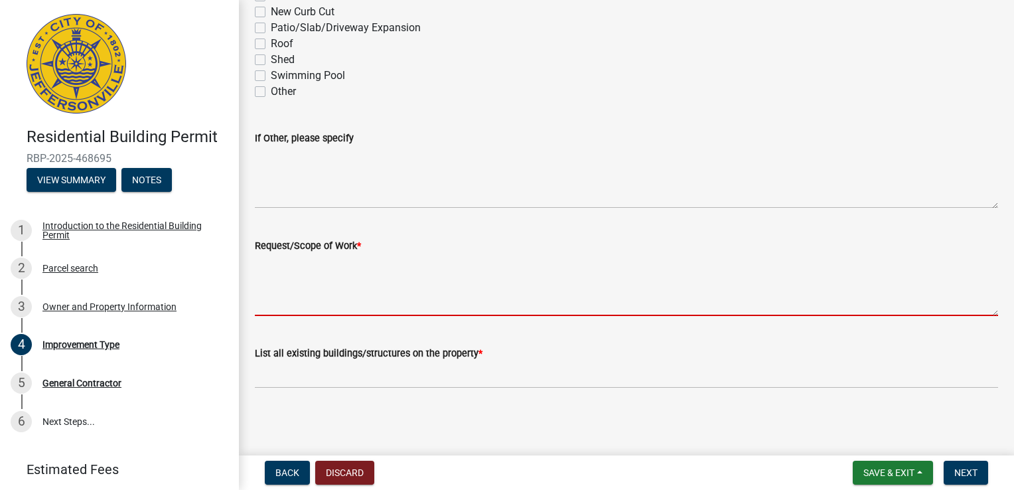
drag, startPoint x: 356, startPoint y: 293, endPoint x: 362, endPoint y: 290, distance: 6.8
click at [356, 293] on textarea "Request/Scope of Work *" at bounding box center [626, 284] width 743 height 62
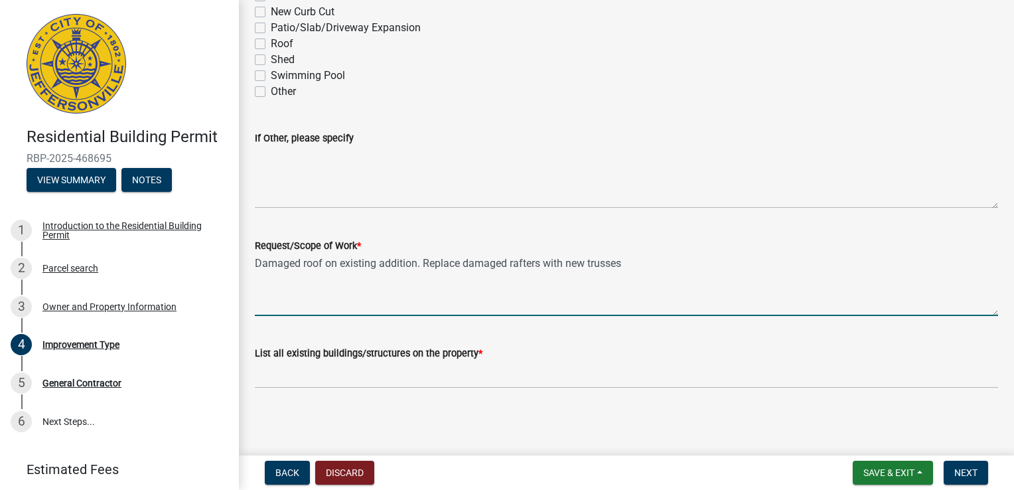
click at [625, 261] on textarea "Damaged roof on existing addition. Replace damaged rafters with new trusses" at bounding box center [626, 284] width 743 height 62
drag, startPoint x: 640, startPoint y: 261, endPoint x: 423, endPoint y: 263, distance: 216.3
click at [423, 263] on textarea "Damaged roof on existing addition. Replace damaged rafters with new trusses." at bounding box center [626, 284] width 743 height 62
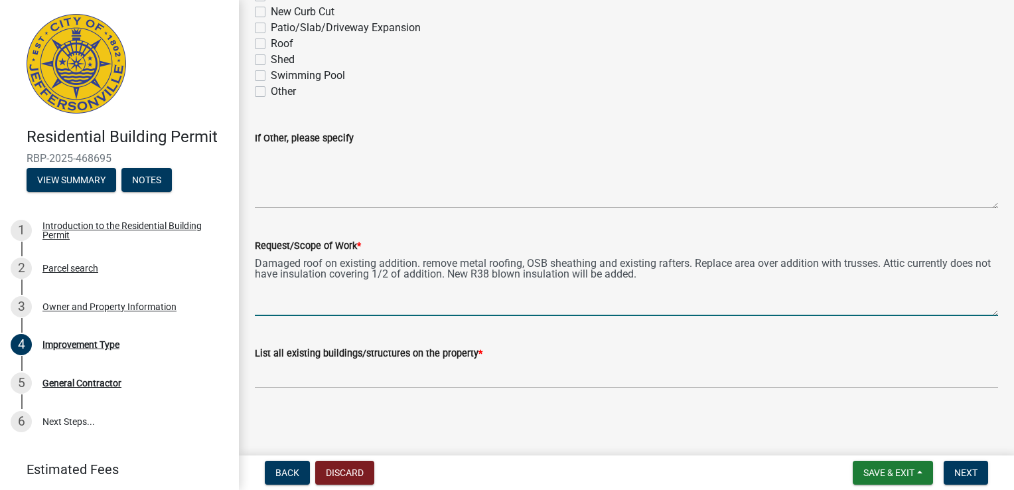
type textarea "Damaged roof on existing addition. remove metal roofing, OSB sheathing and exis…"
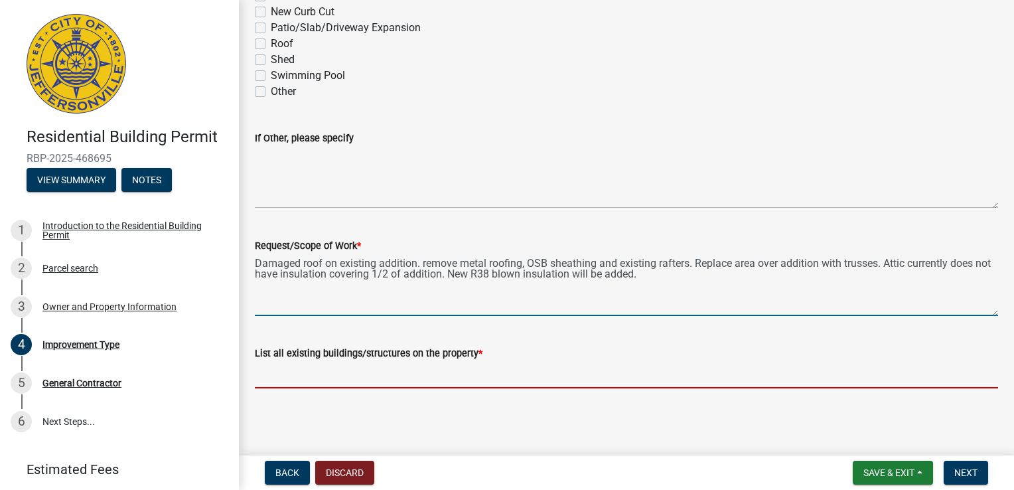
click at [377, 385] on input "List all existing buildings/structures on the property *" at bounding box center [626, 374] width 743 height 27
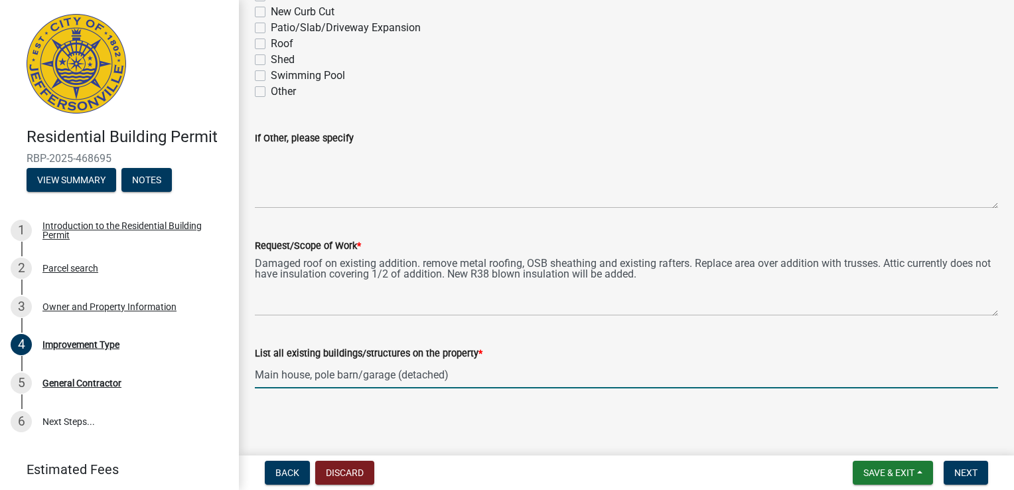
type input "Main house, pole barn/garage (detached)"
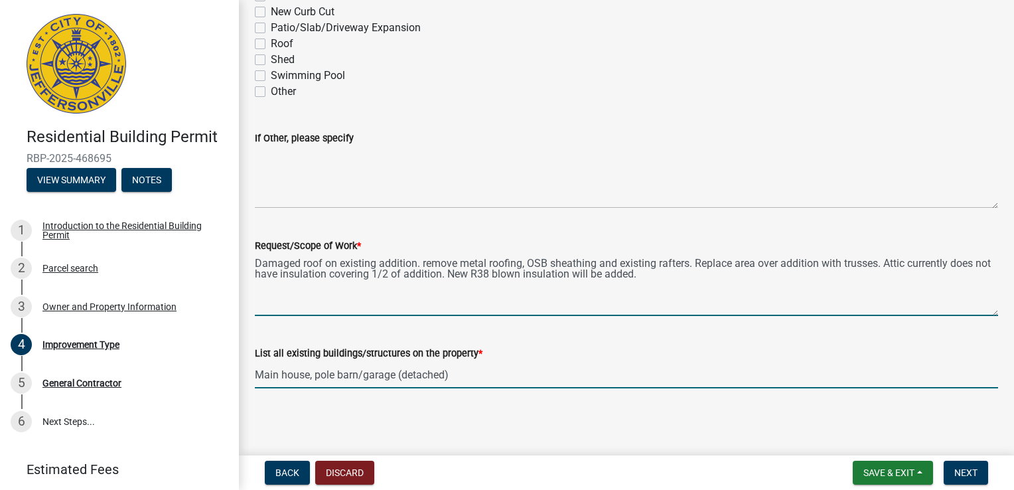
click at [425, 263] on textarea "Damaged roof on existing addition. remove metal roofing, OSB sheathing and exis…" at bounding box center [626, 284] width 743 height 62
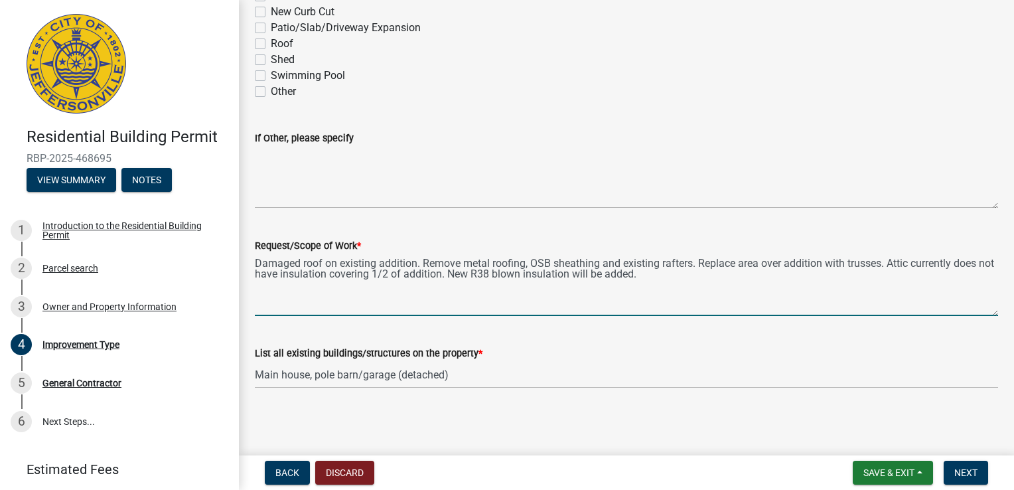
click at [693, 264] on textarea "Damaged roof on existing addition. Remove metal roofing, OSB sheathing and exis…" at bounding box center [626, 284] width 743 height 62
click at [793, 275] on textarea "Damaged roof on existing addition. Remove metal roofing, OSB sheathing and exis…" at bounding box center [626, 284] width 743 height 62
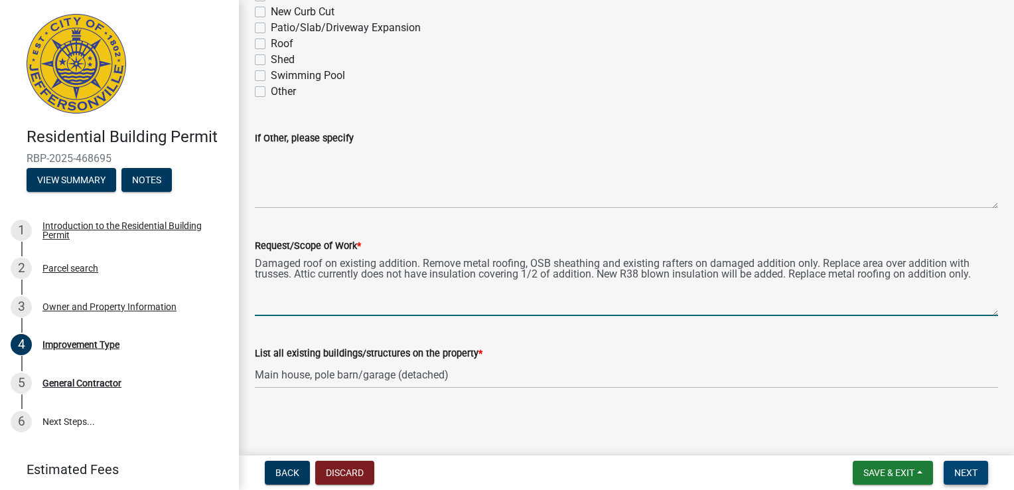
type textarea "Damaged roof on existing addition. Remove metal roofing, OSB sheathing and exis…"
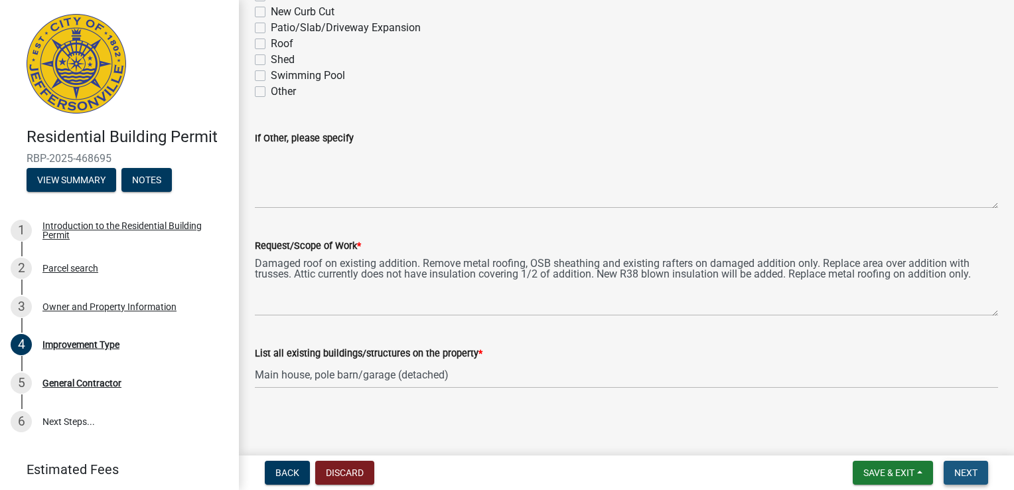
click at [957, 470] on span "Next" at bounding box center [965, 472] width 23 height 11
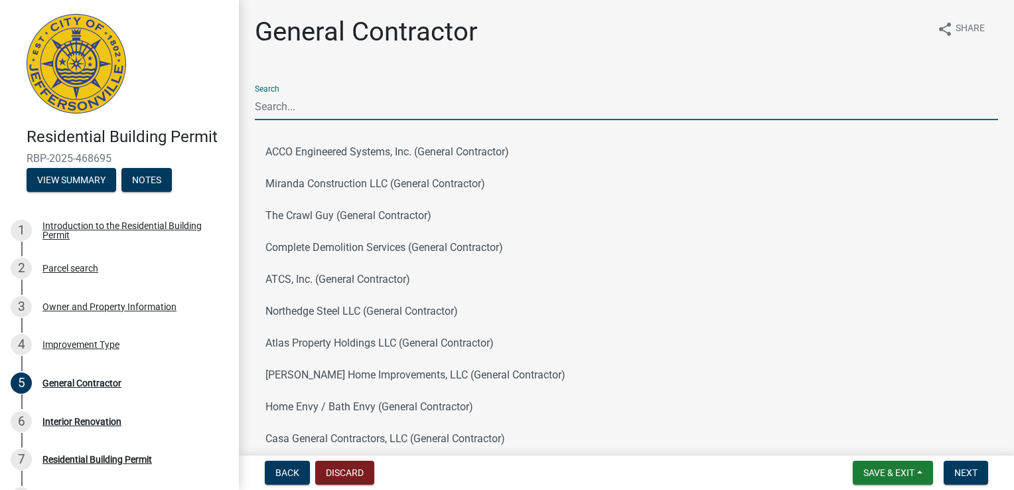
click at [356, 111] on input "Search" at bounding box center [626, 106] width 743 height 27
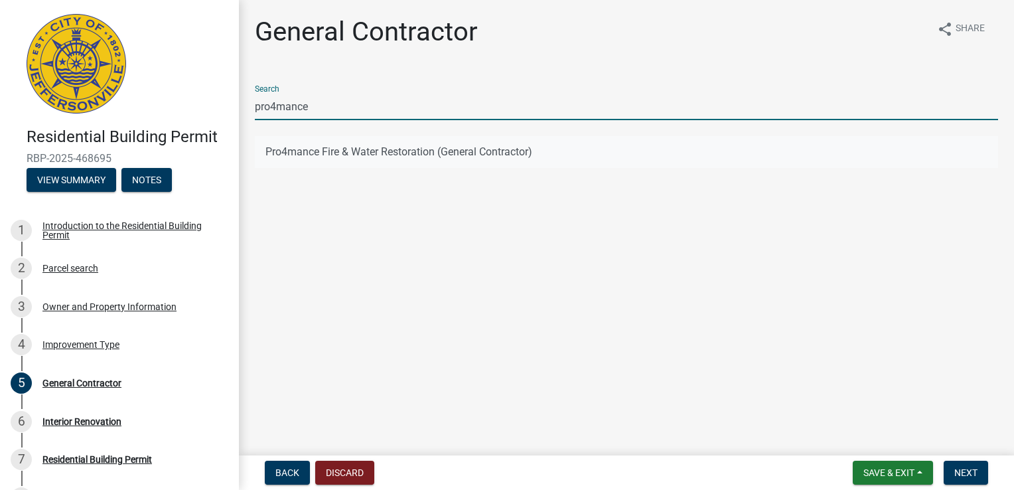
type input "pro4mance"
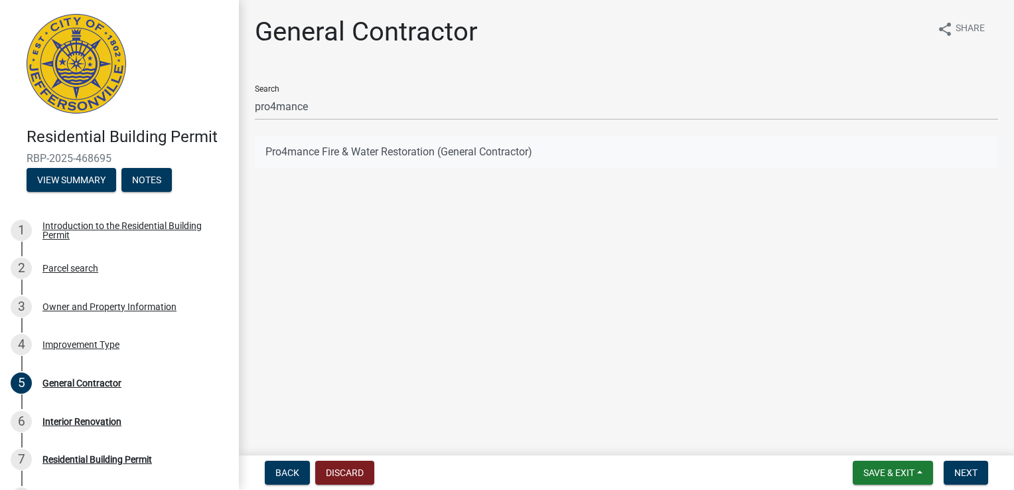
click at [425, 155] on button "Pro4mance Fire & Water Restoration (General Contractor)" at bounding box center [626, 152] width 743 height 32
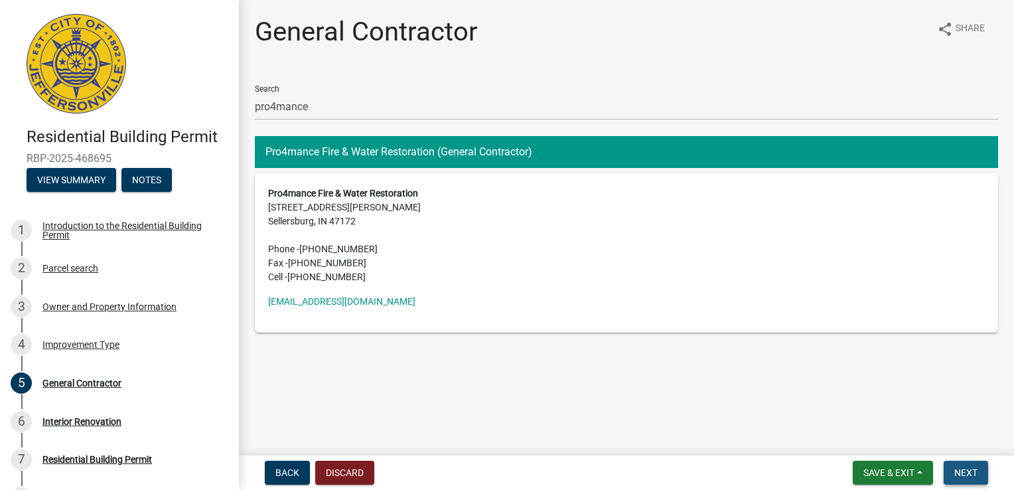
click at [966, 474] on span "Next" at bounding box center [965, 472] width 23 height 11
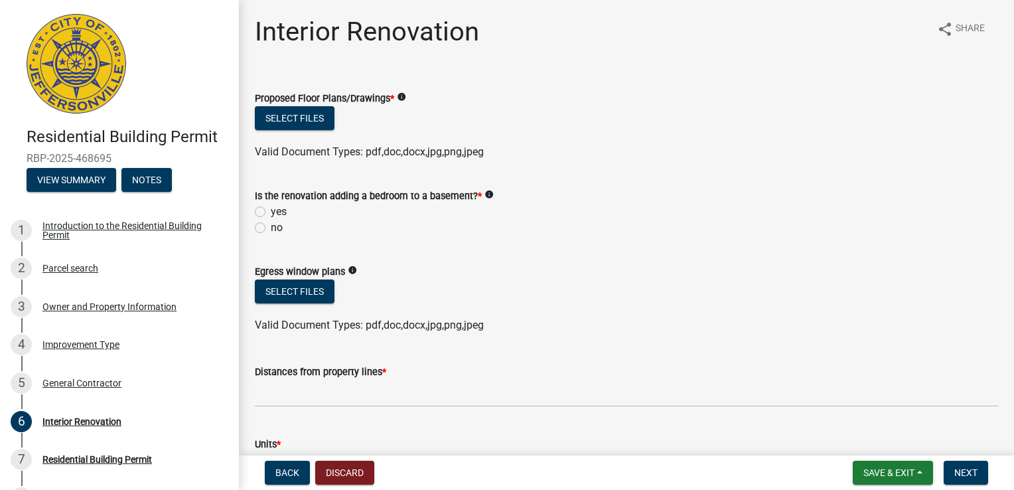
click at [271, 229] on label "no" at bounding box center [277, 228] width 12 height 16
click at [271, 228] on input "no" at bounding box center [275, 224] width 9 height 9
radio input "true"
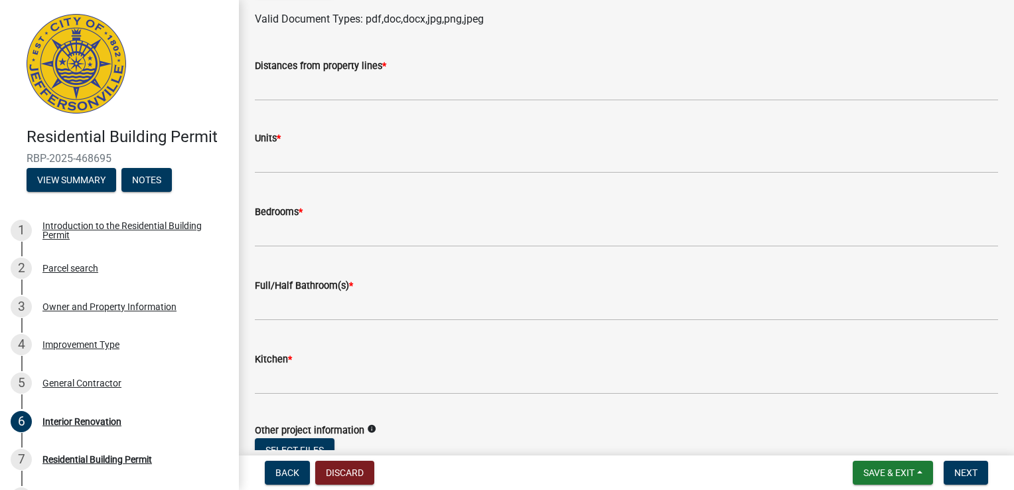
scroll to position [265, 0]
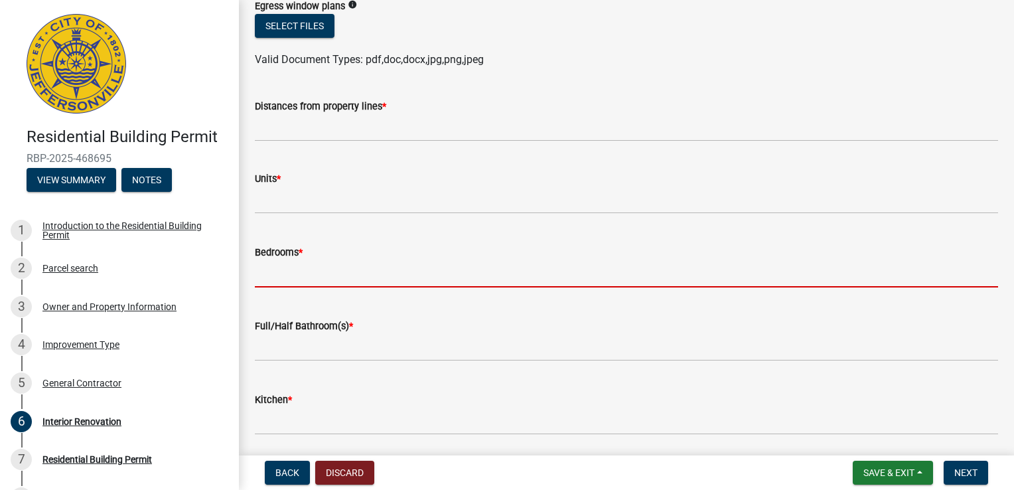
click at [316, 273] on input "text" at bounding box center [626, 273] width 743 height 27
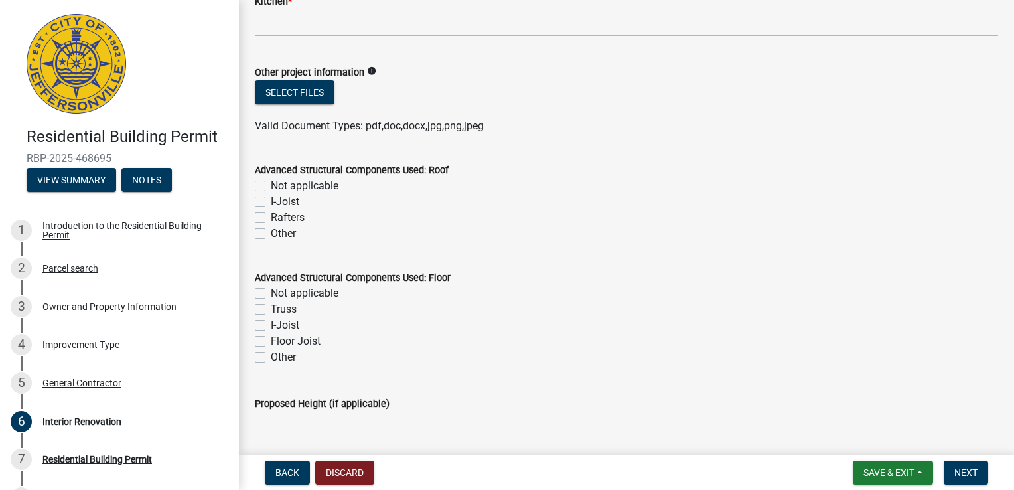
scroll to position [690, 0]
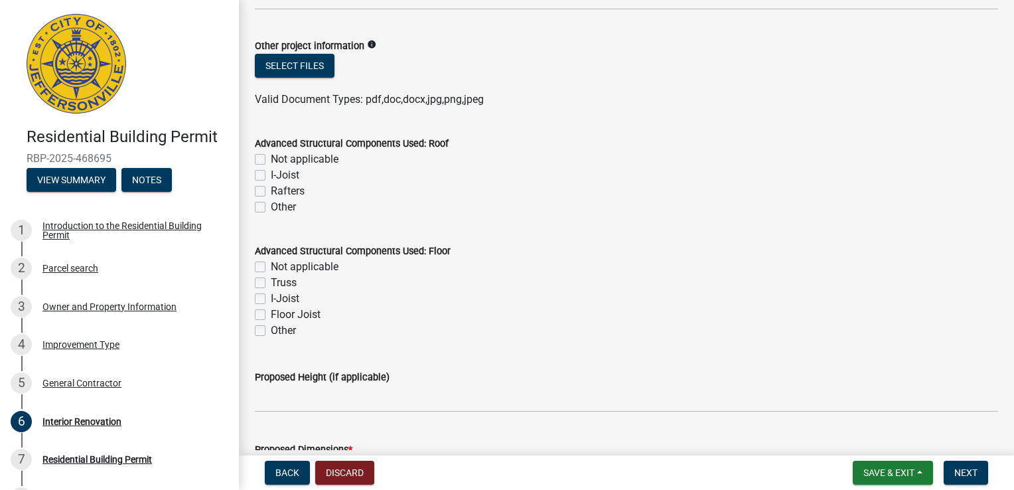
click at [271, 167] on label "Not applicable" at bounding box center [305, 159] width 68 height 16
click at [271, 160] on input "Not applicable" at bounding box center [275, 155] width 9 height 9
checkbox input "true"
checkbox input "false"
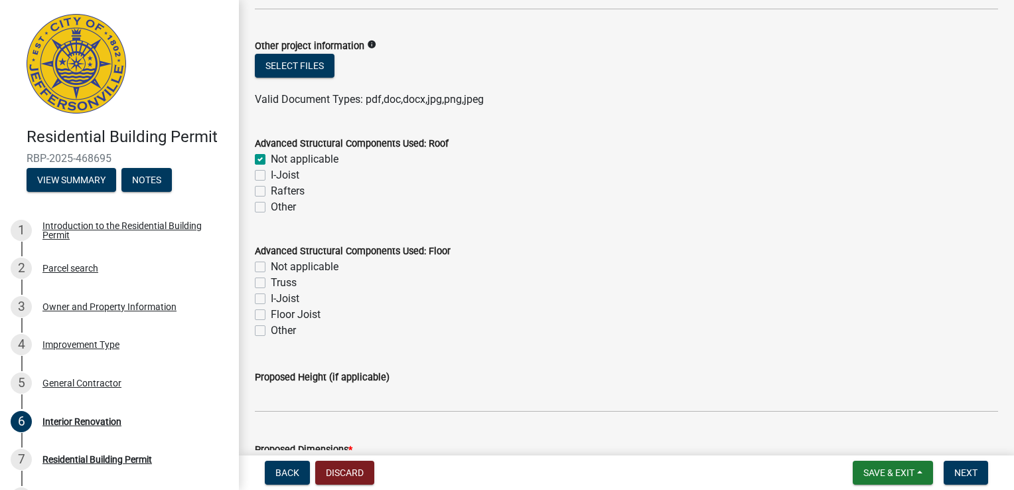
checkbox input "false"
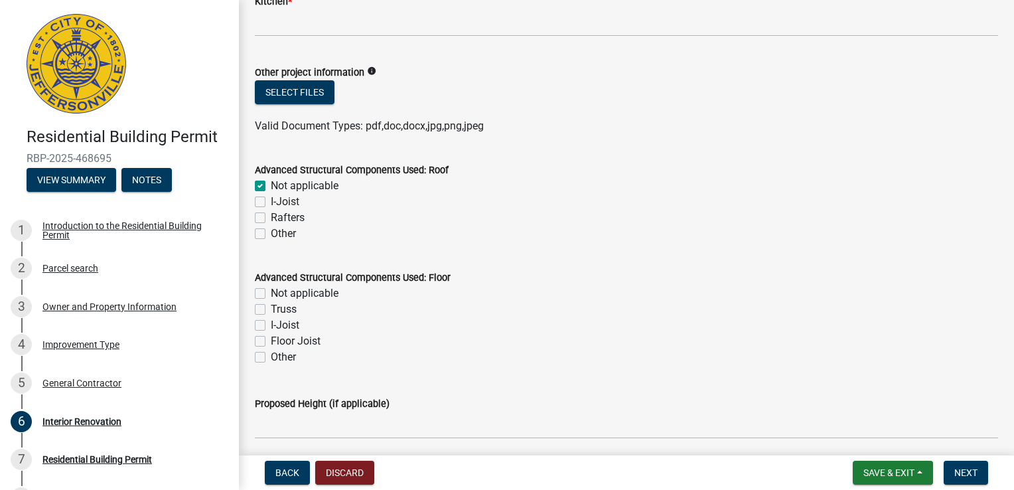
click at [271, 295] on label "Not applicable" at bounding box center [305, 293] width 68 height 16
click at [271, 294] on input "Not applicable" at bounding box center [275, 289] width 9 height 9
checkbox input "true"
checkbox input "false"
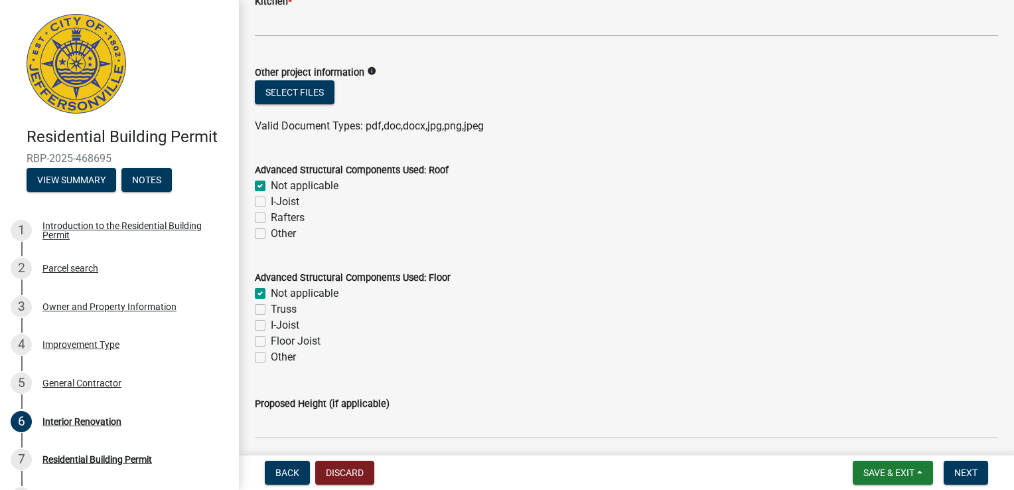
checkbox input "false"
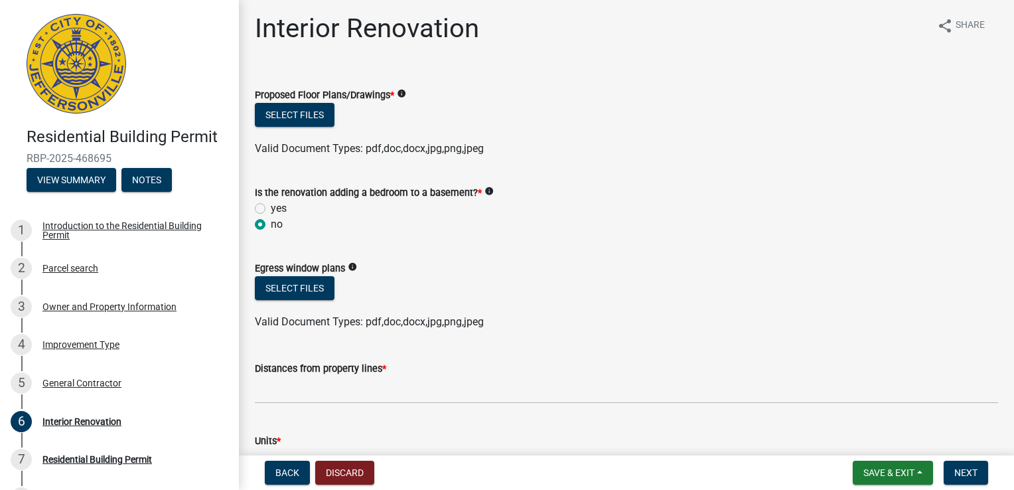
scroll to position [0, 0]
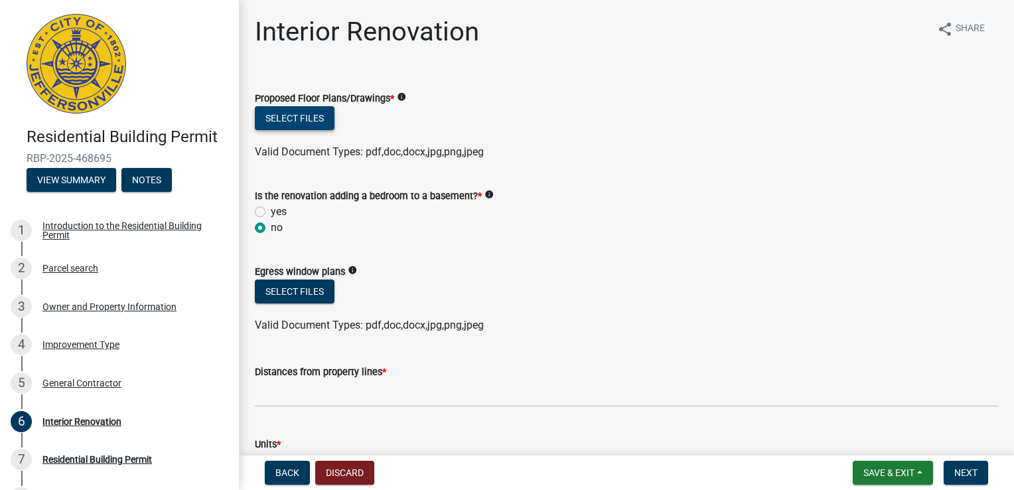
click at [292, 129] on button "Select files" at bounding box center [295, 118] width 80 height 24
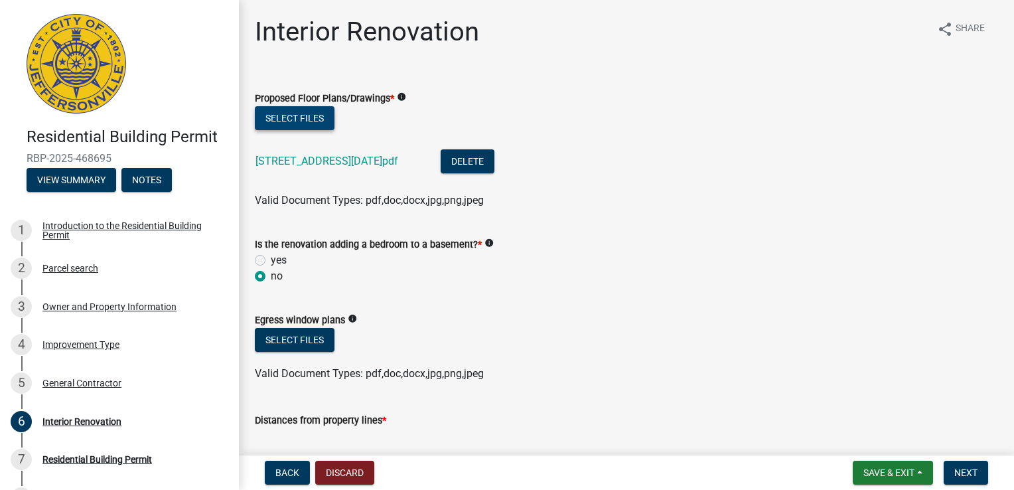
click at [317, 127] on button "Select files" at bounding box center [295, 118] width 80 height 24
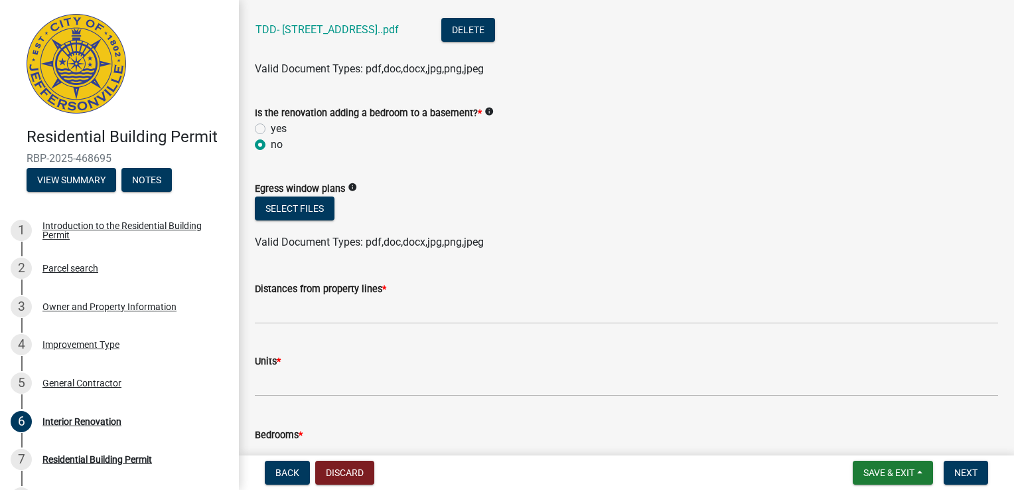
scroll to position [265, 0]
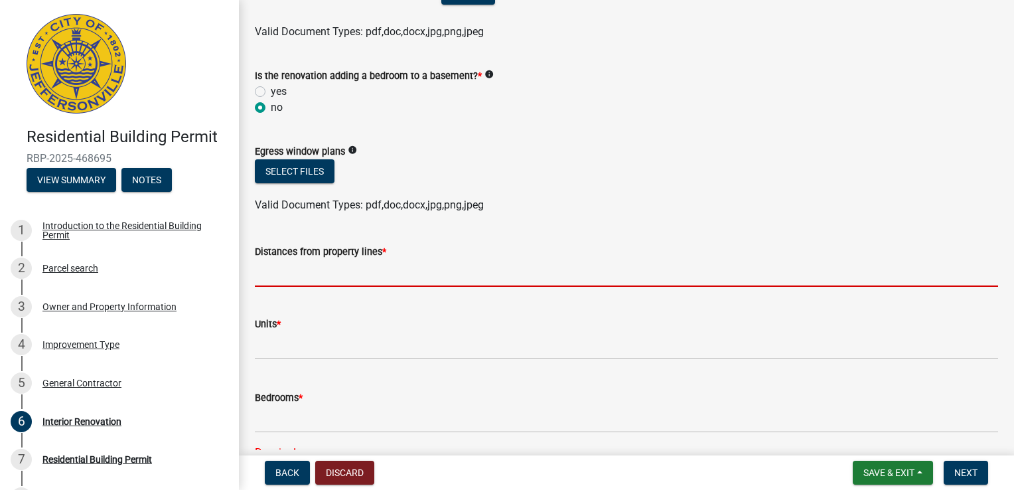
click at [385, 277] on input "Distances from property lines *" at bounding box center [626, 272] width 743 height 27
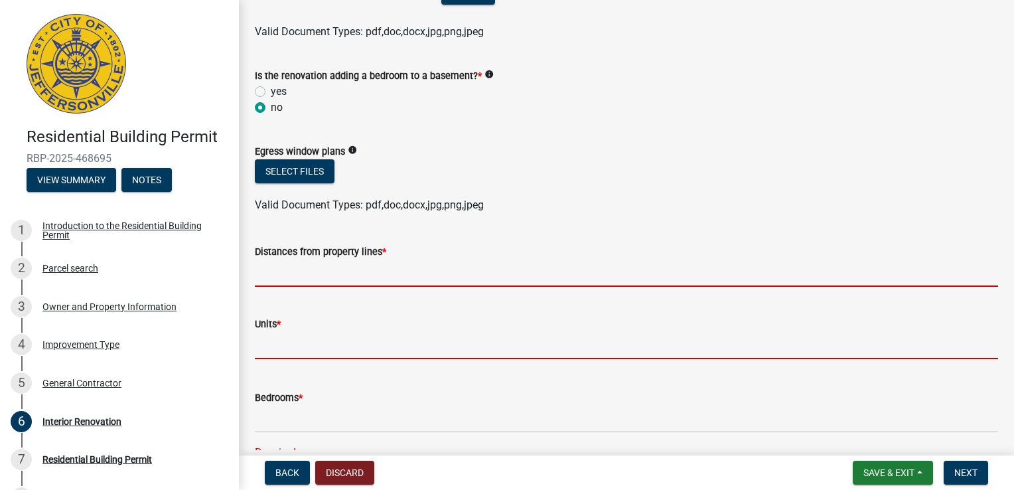
click at [327, 348] on input "text" at bounding box center [626, 345] width 743 height 27
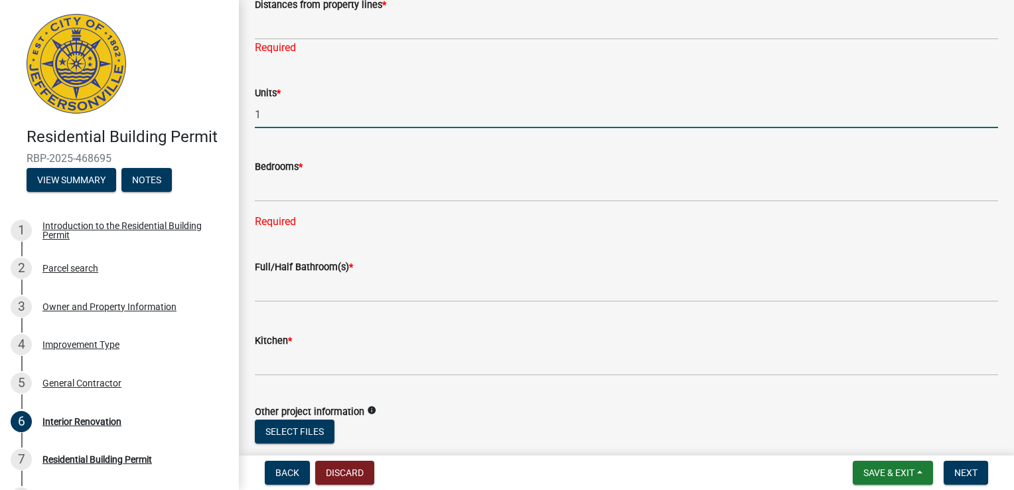
scroll to position [531, 0]
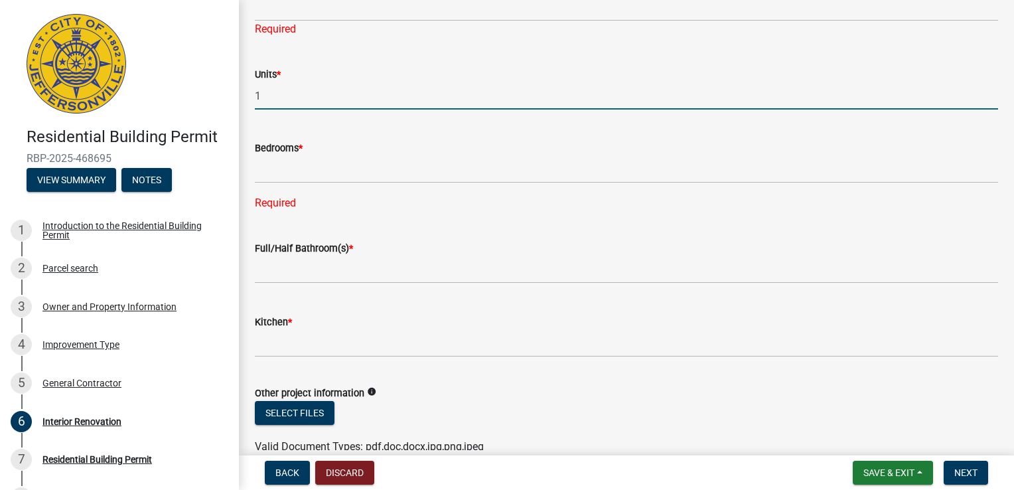
type input "1"
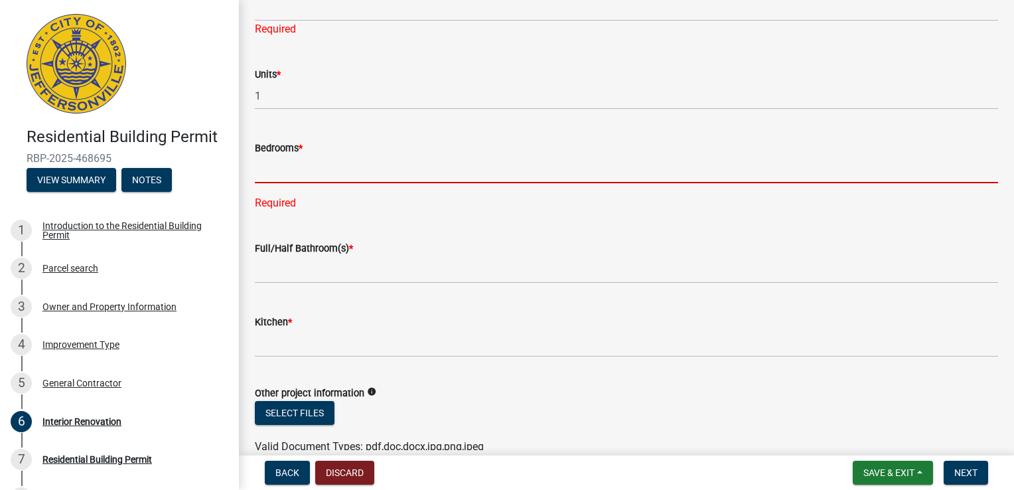
click at [328, 160] on input "text" at bounding box center [626, 169] width 743 height 27
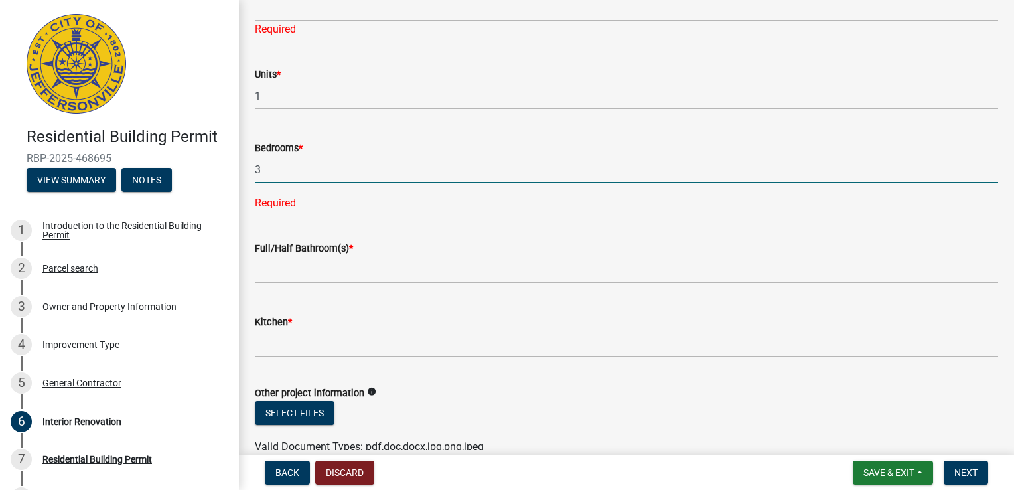
type input "3"
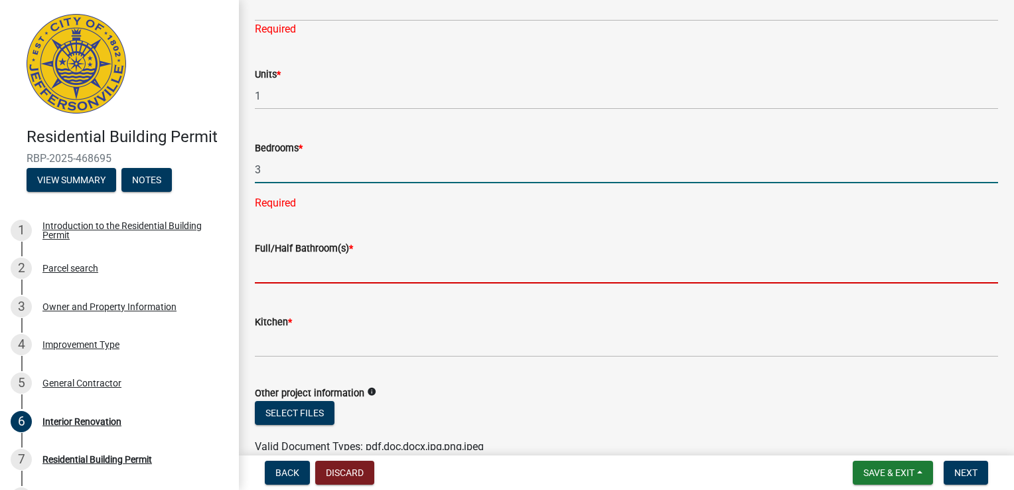
click at [311, 269] on wm-data-entity-input-list "Proposed Floor Plans/Drawings * info Select files [STREET_ADDRESS] [DATE].pdf D…" at bounding box center [626, 229] width 743 height 1371
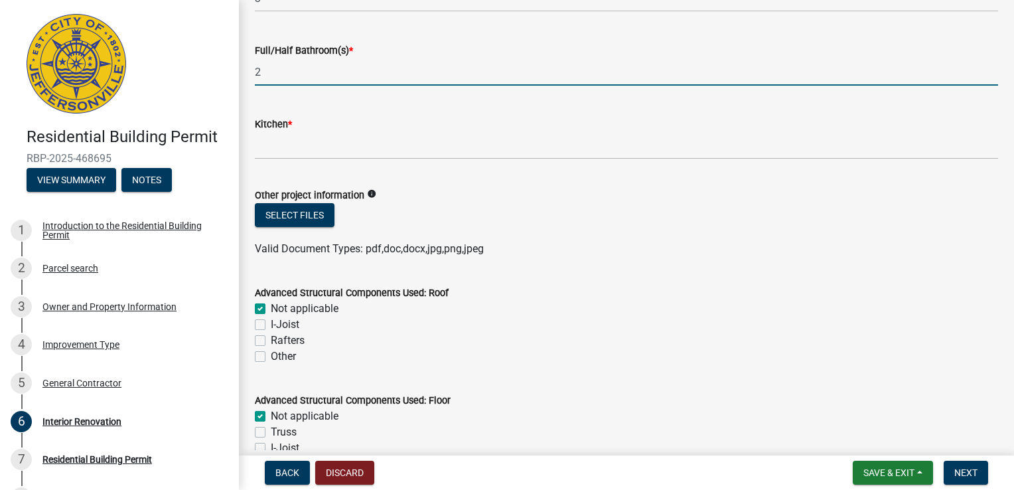
scroll to position [730, 0]
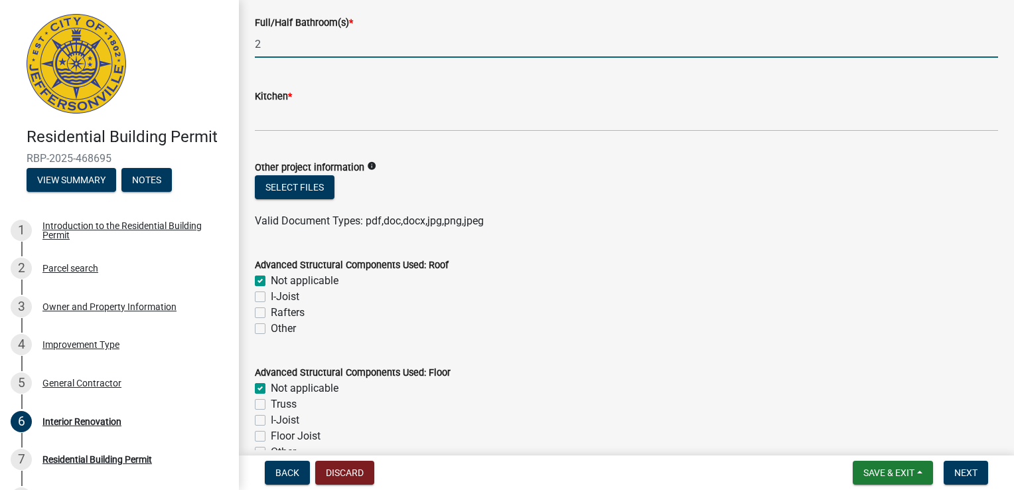
type input "2"
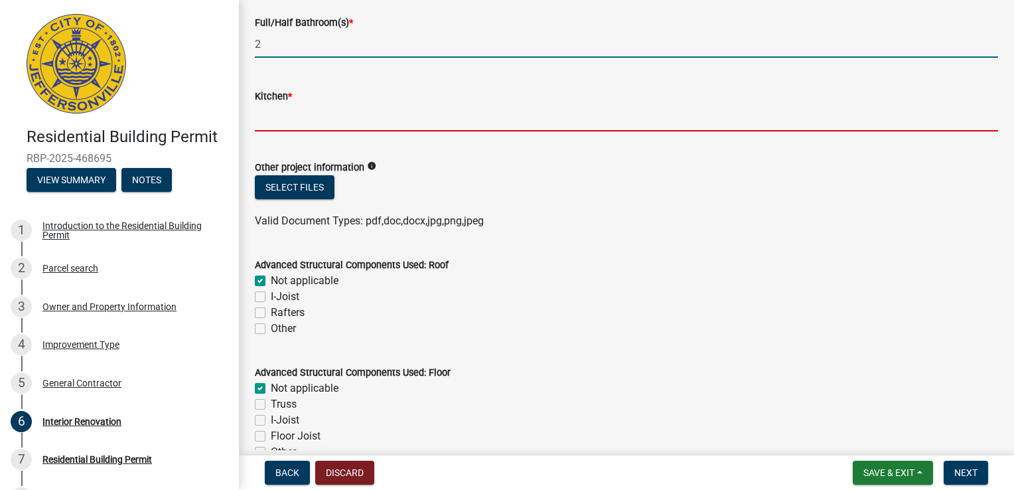
click at [316, 110] on input "text" at bounding box center [626, 117] width 743 height 27
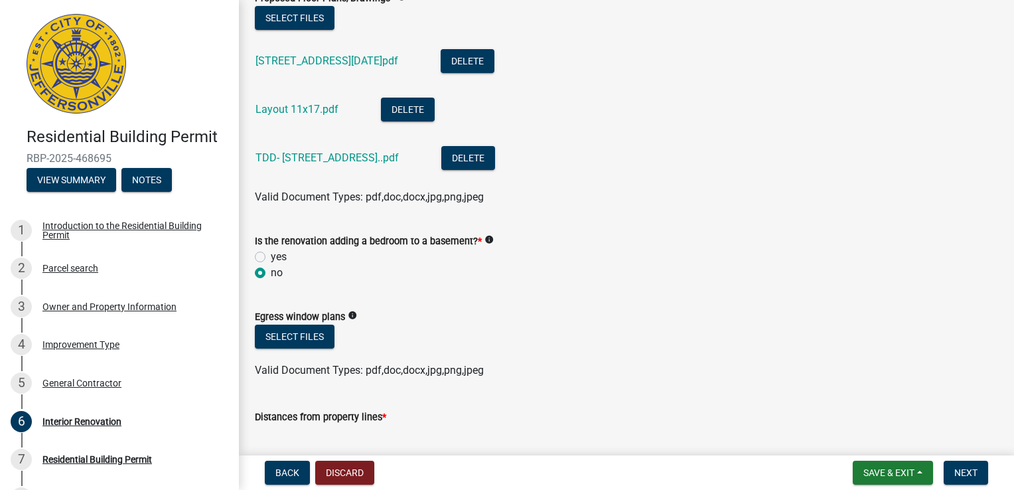
scroll to position [0, 0]
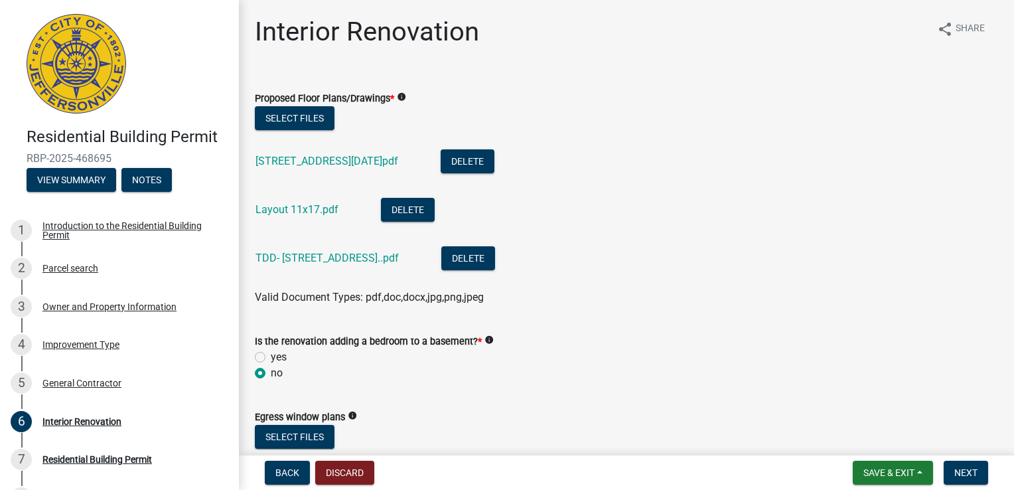
type input "1"
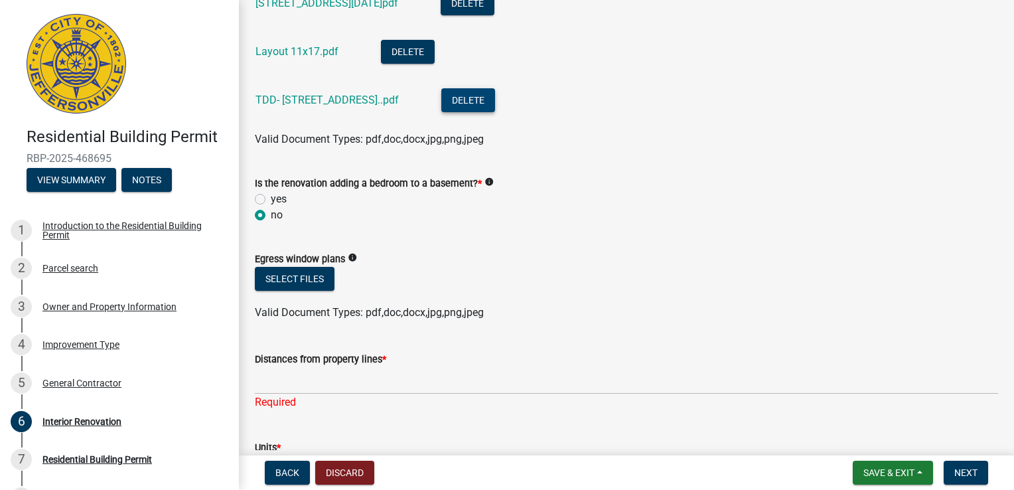
scroll to position [265, 0]
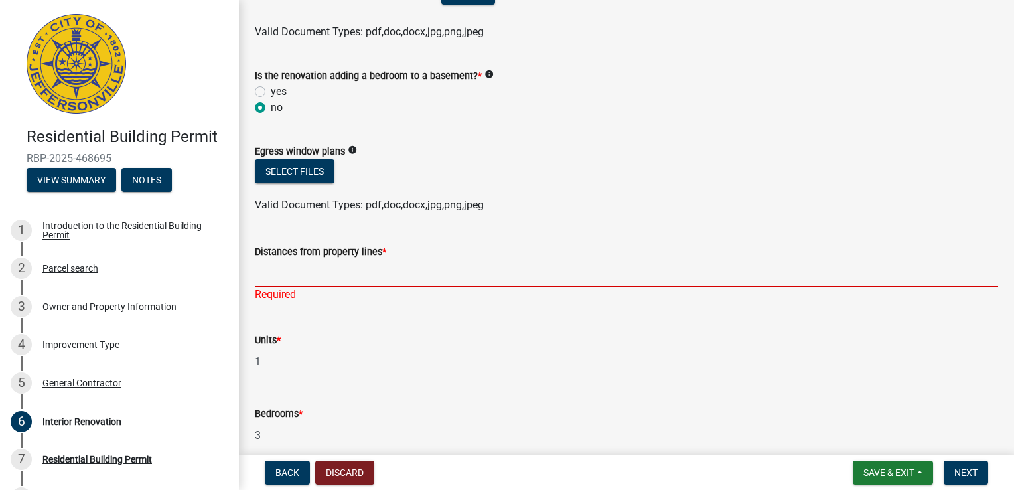
click at [306, 283] on input "Distances from property lines *" at bounding box center [626, 272] width 743 height 27
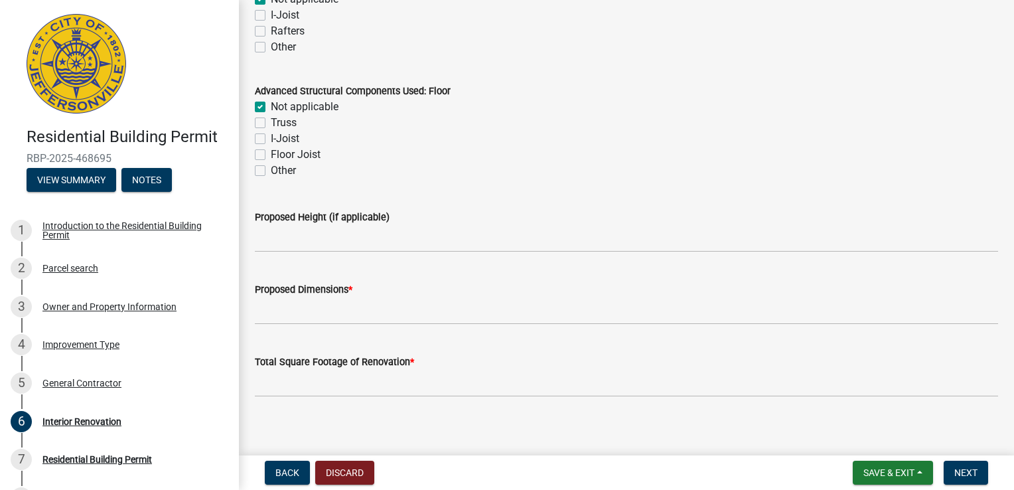
scroll to position [1004, 0]
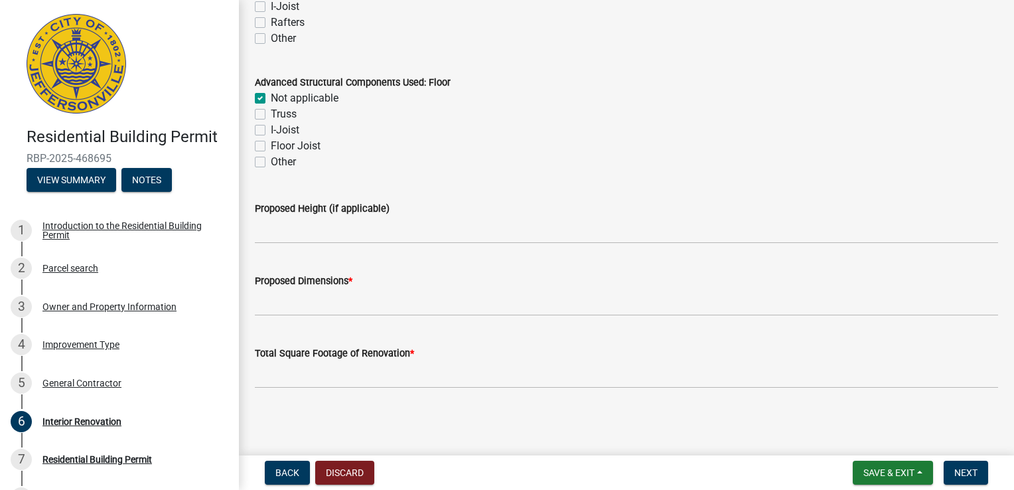
type input "front-22', Back- 114', Left- 6', Right-42'"
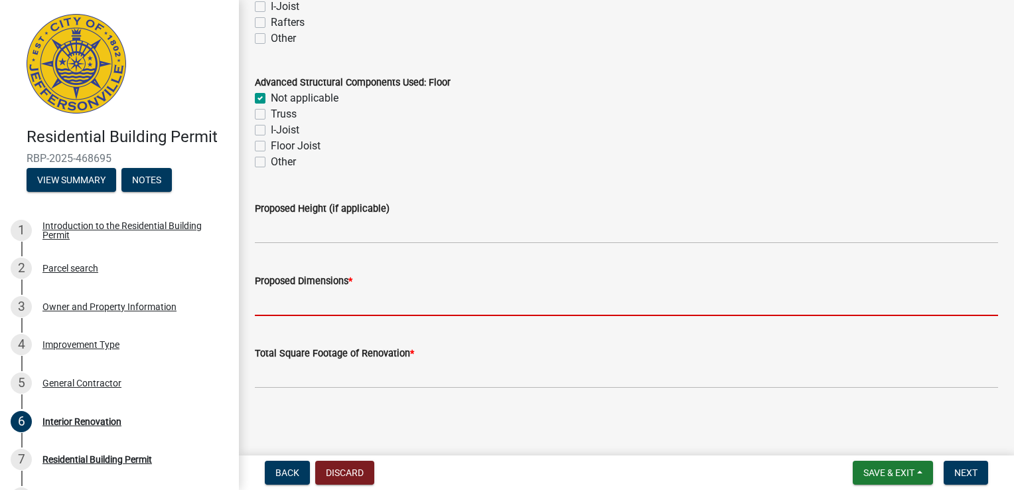
click at [357, 302] on input "Proposed Dimensions *" at bounding box center [626, 302] width 743 height 27
click at [373, 305] on input "Proposed Dimensions *" at bounding box center [626, 302] width 743 height 27
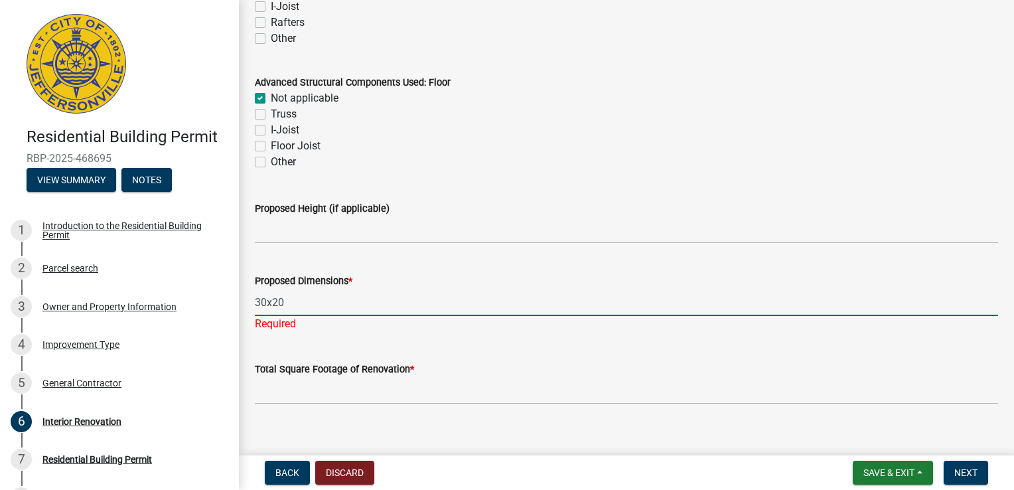
type input "30x20"
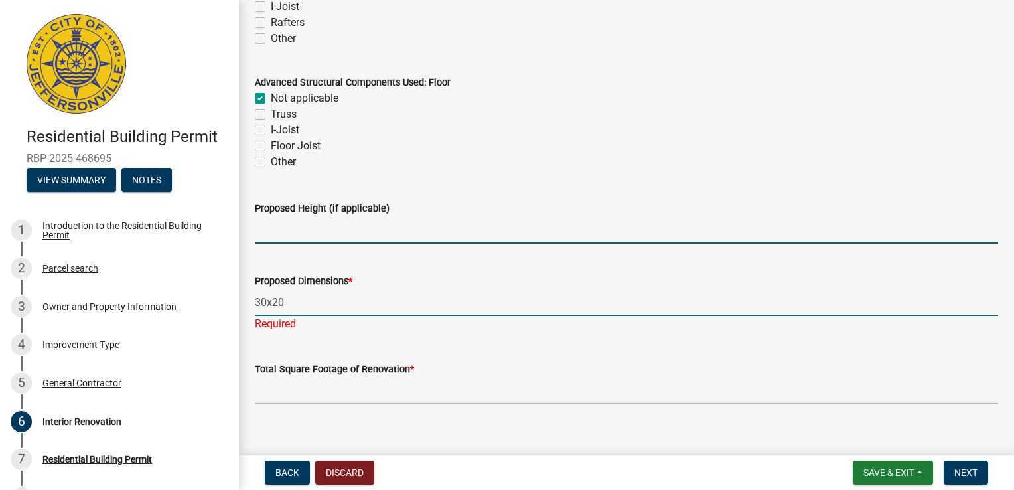
click at [329, 240] on input "Proposed Height (if applicable)" at bounding box center [626, 229] width 743 height 27
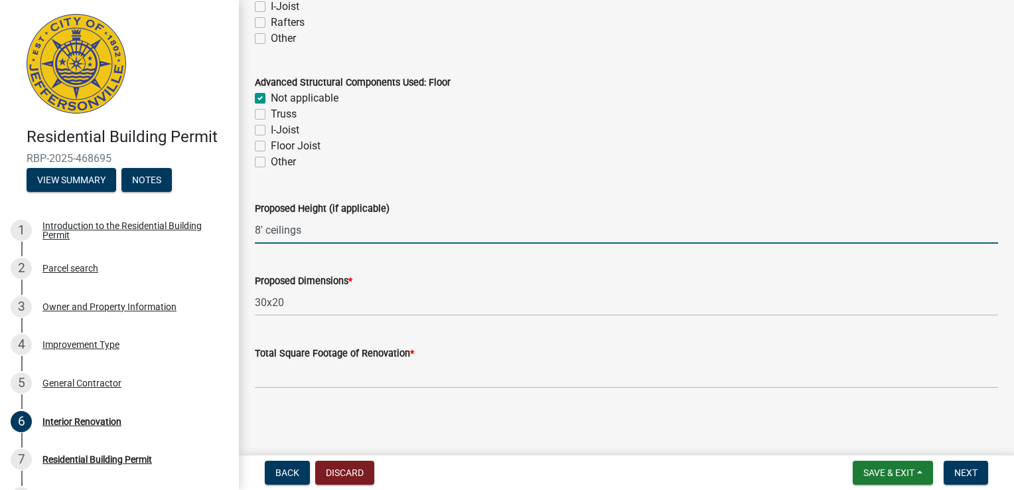
type input "8' ceilings"
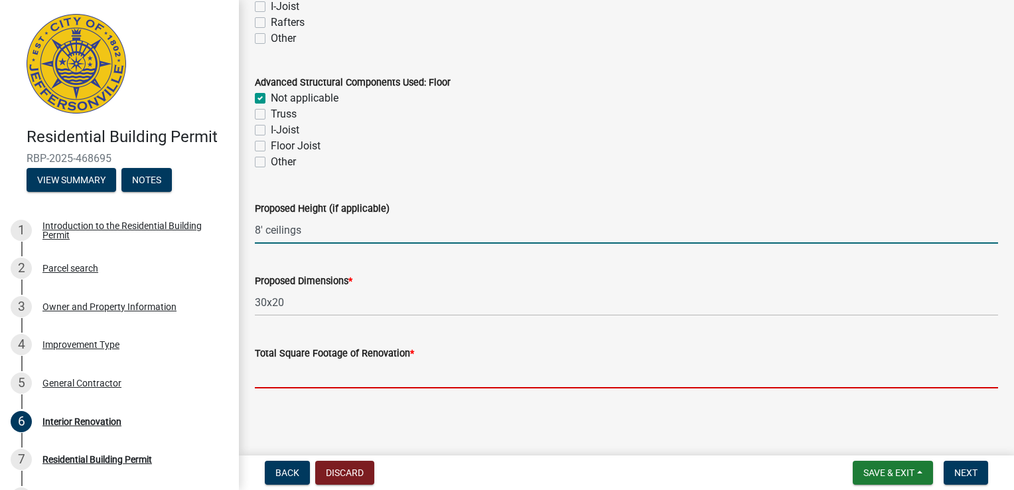
click at [334, 383] on input "Total Square Footage of Renovation *" at bounding box center [626, 374] width 743 height 27
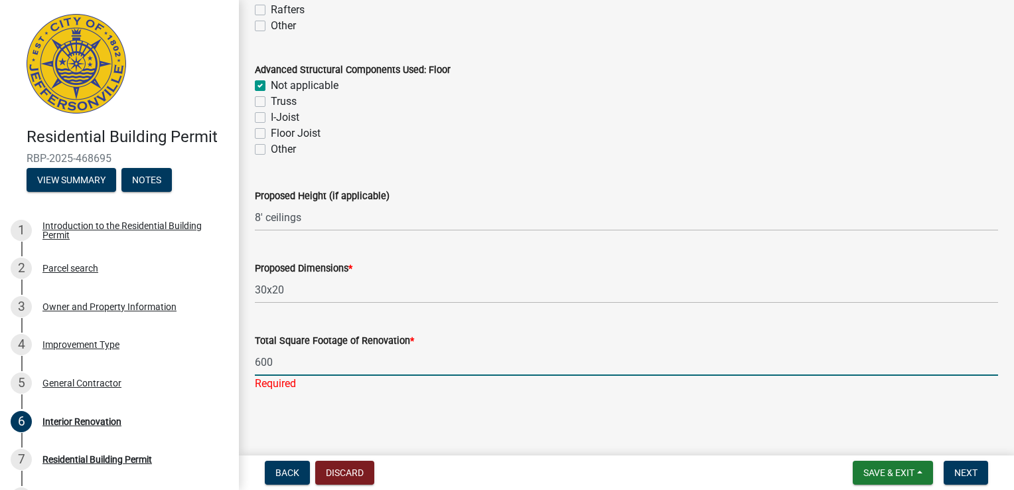
scroll to position [1020, 0]
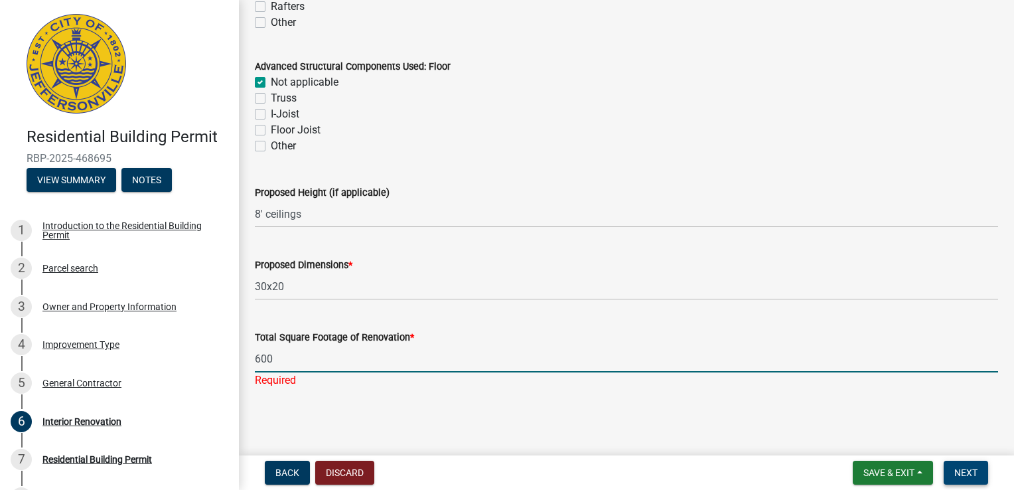
type input "600"
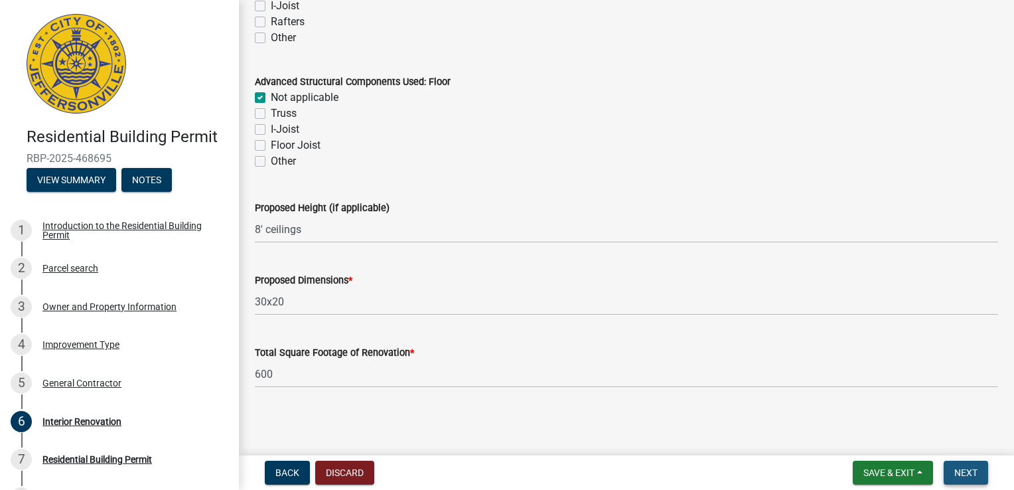
scroll to position [1004, 0]
click at [962, 468] on span "Next" at bounding box center [965, 472] width 23 height 11
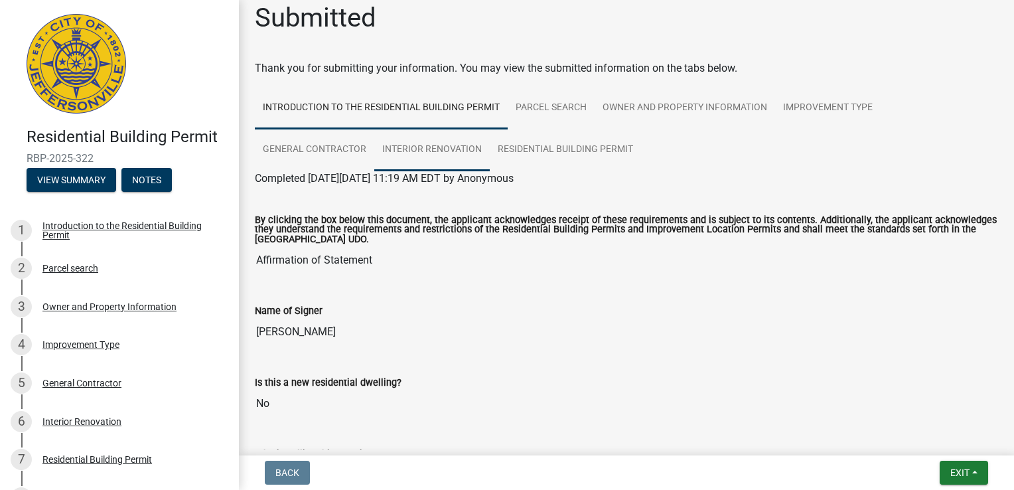
scroll to position [0, 0]
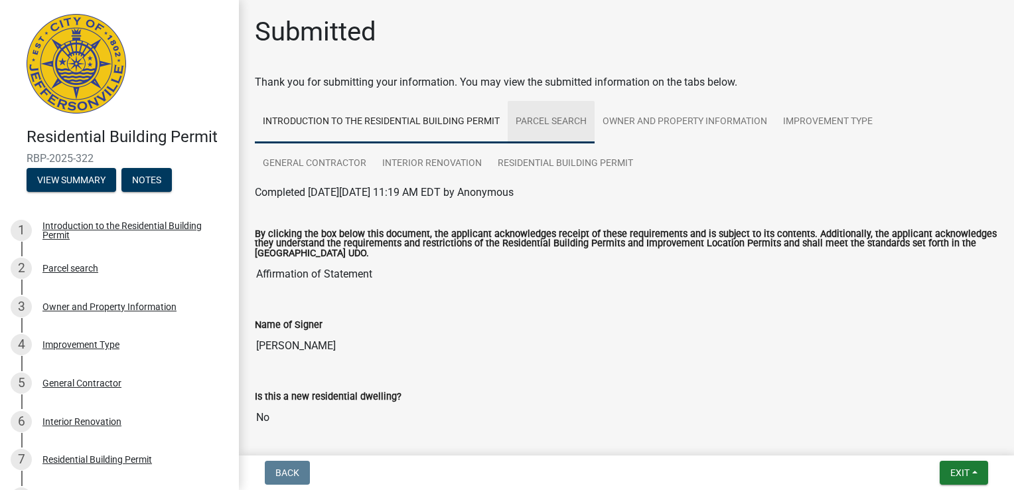
click at [582, 123] on link "Parcel search" at bounding box center [550, 122] width 87 height 42
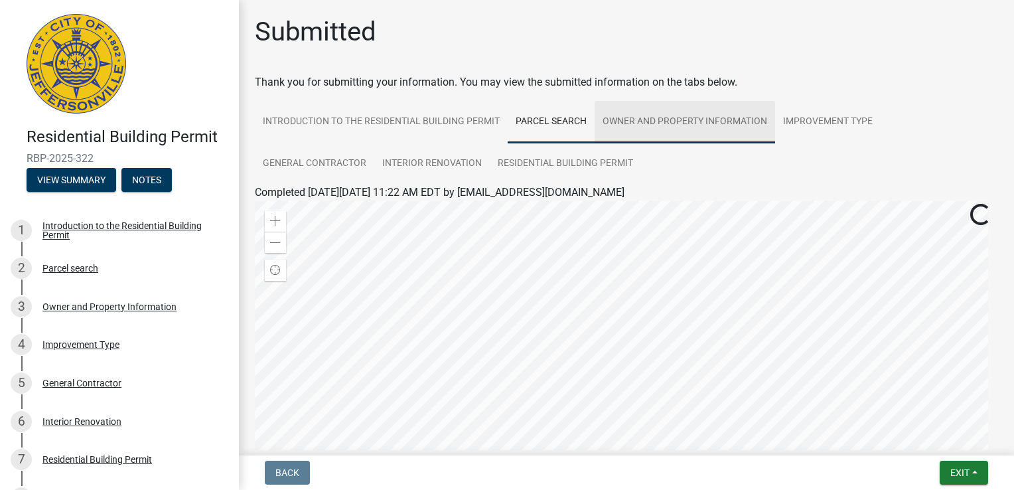
click at [688, 122] on link "Owner and Property Information" at bounding box center [684, 122] width 180 height 42
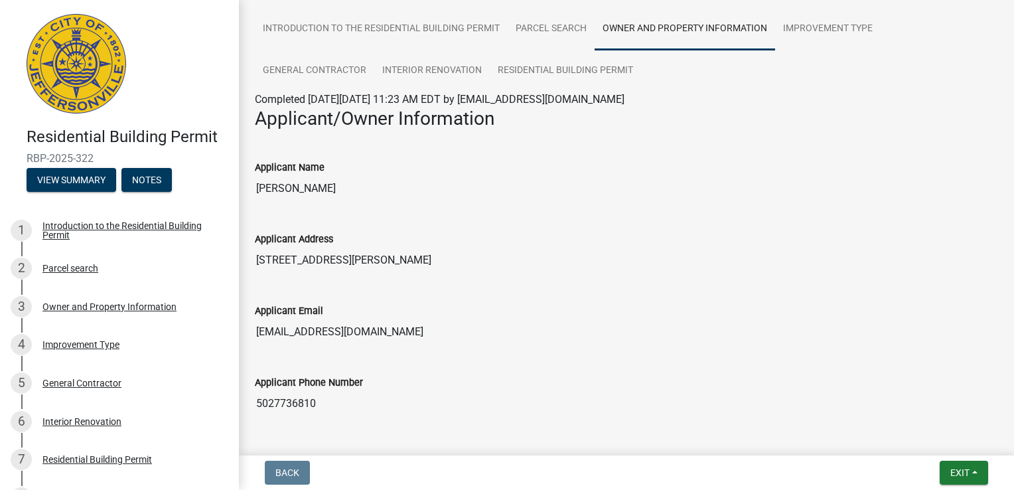
scroll to position [66, 0]
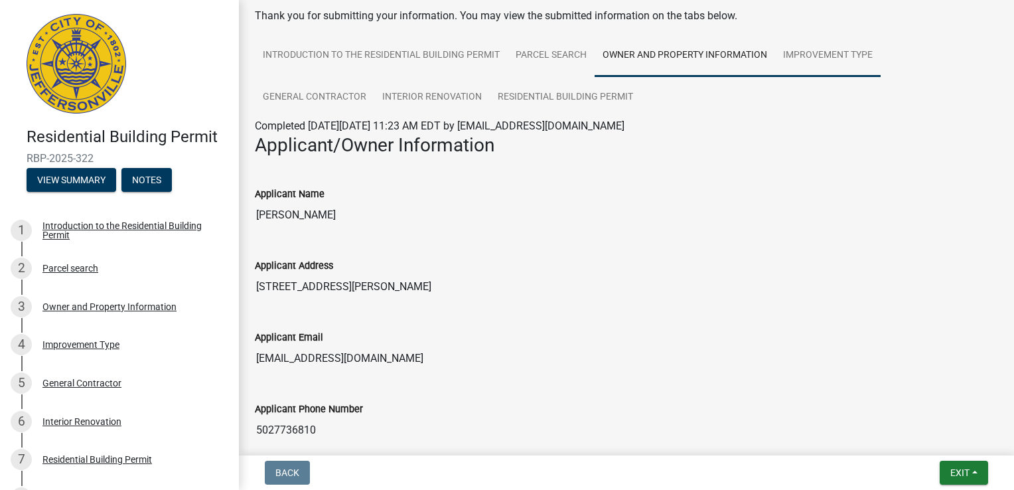
click at [816, 60] on link "Improvement Type" at bounding box center [827, 55] width 105 height 42
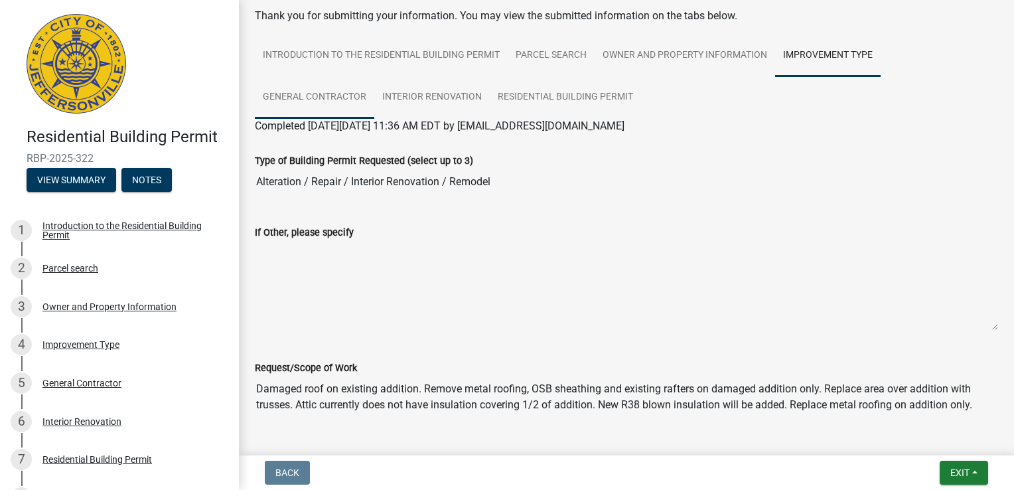
click at [341, 98] on link "General Contractor" at bounding box center [314, 97] width 119 height 42
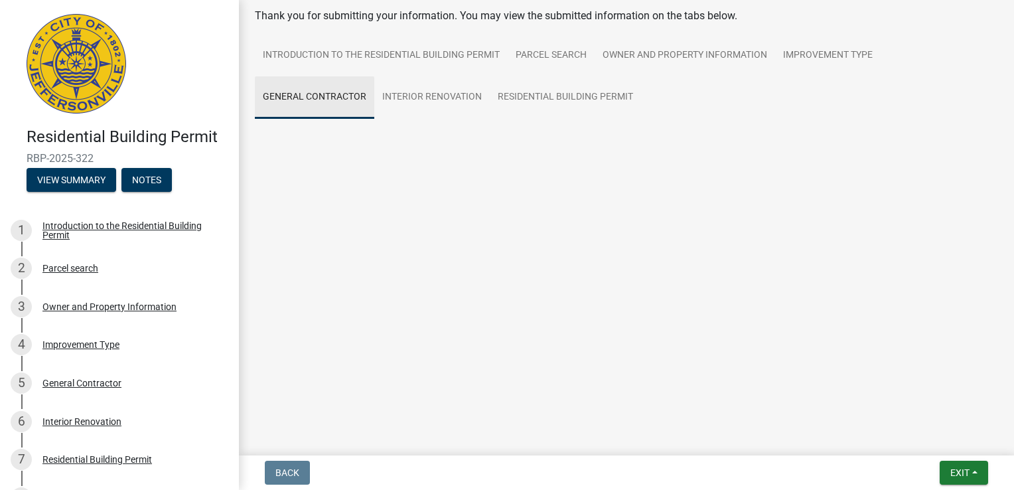
scroll to position [0, 0]
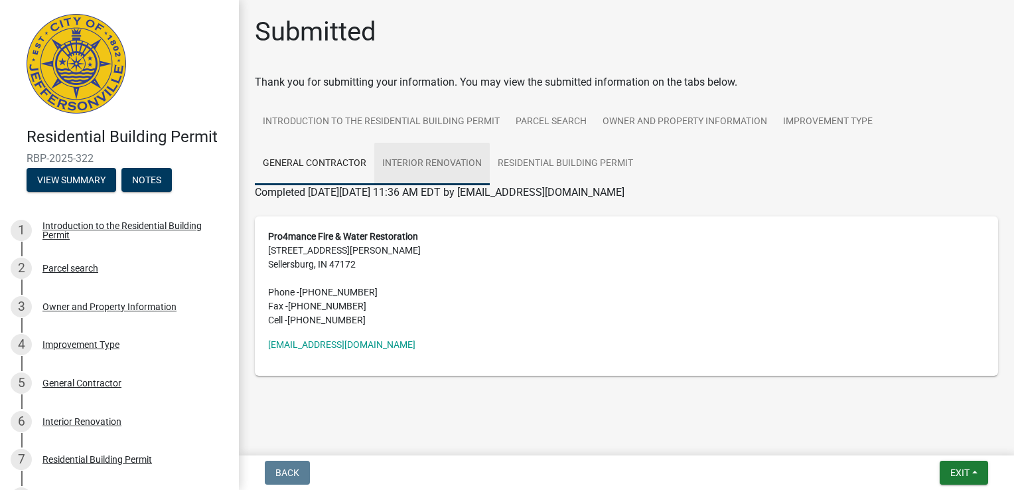
click at [462, 166] on link "Interior Renovation" at bounding box center [431, 164] width 115 height 42
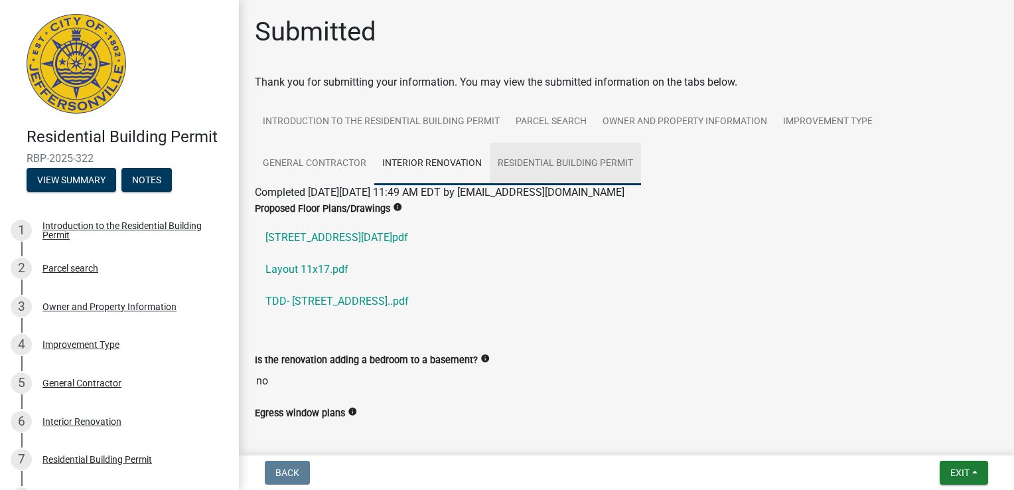
click at [533, 163] on link "Residential Building Permit" at bounding box center [565, 164] width 151 height 42
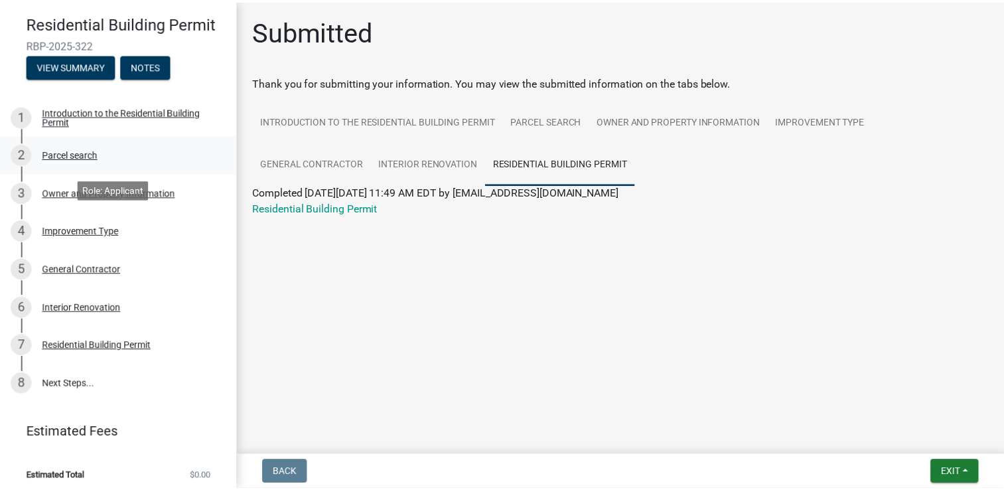
scroll to position [120, 0]
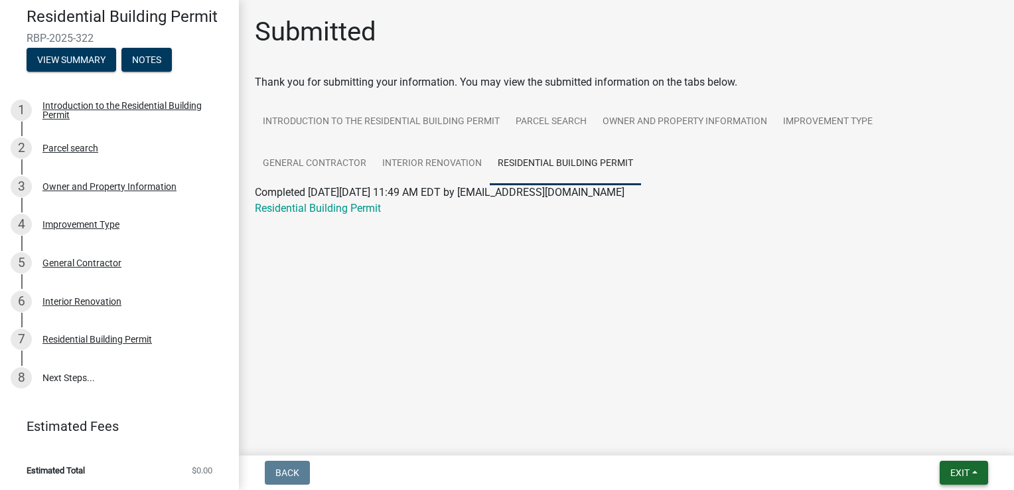
click at [947, 471] on button "Exit" at bounding box center [963, 472] width 48 height 24
click at [917, 405] on button "Save" at bounding box center [935, 406] width 106 height 32
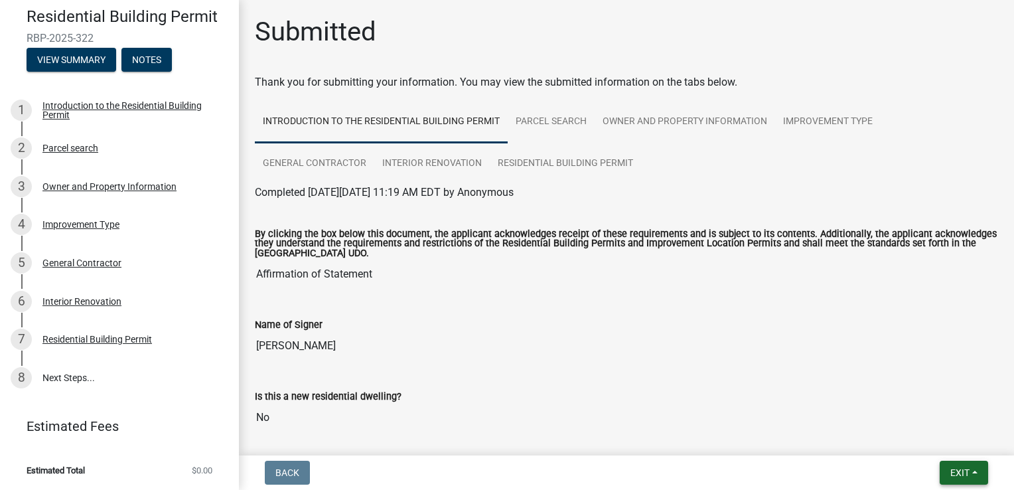
click at [969, 466] on button "Exit" at bounding box center [963, 472] width 48 height 24
click at [935, 436] on button "Save & Exit" at bounding box center [935, 438] width 106 height 32
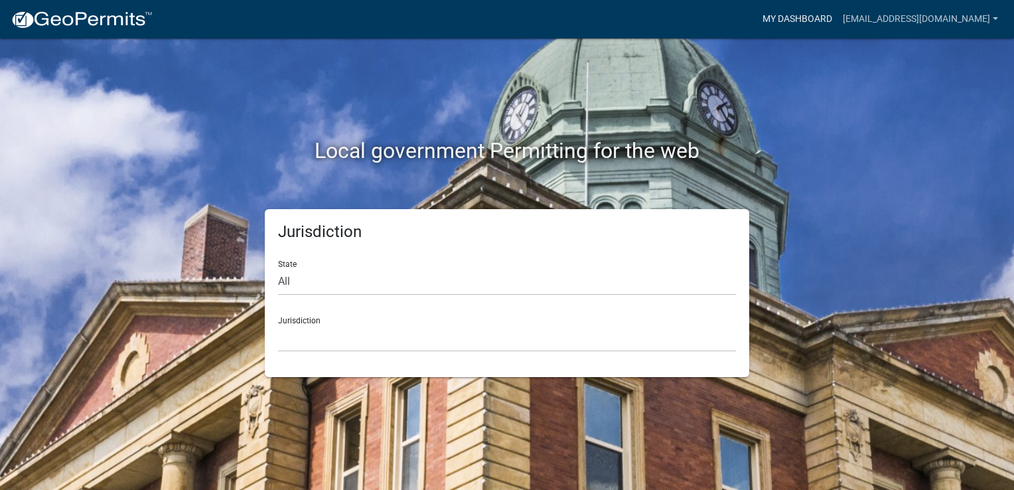
click at [817, 17] on link "My Dashboard" at bounding box center [797, 19] width 80 height 25
